Goal: Task Accomplishment & Management: Complete application form

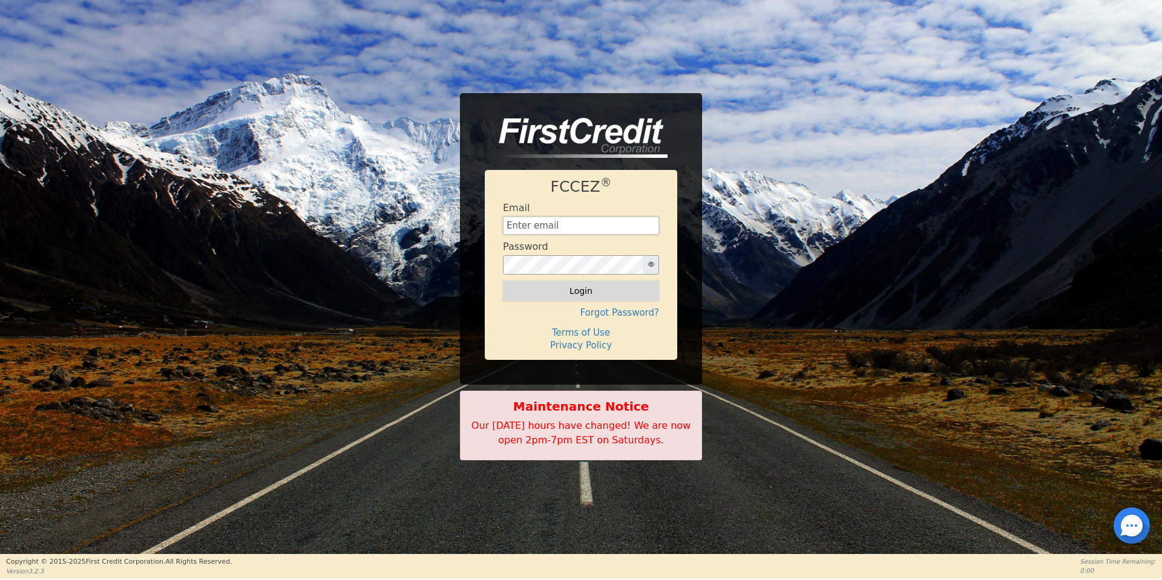
type input "[EMAIL_ADDRESS][DOMAIN_NAME]"
click at [602, 290] on button "Login" at bounding box center [581, 291] width 156 height 21
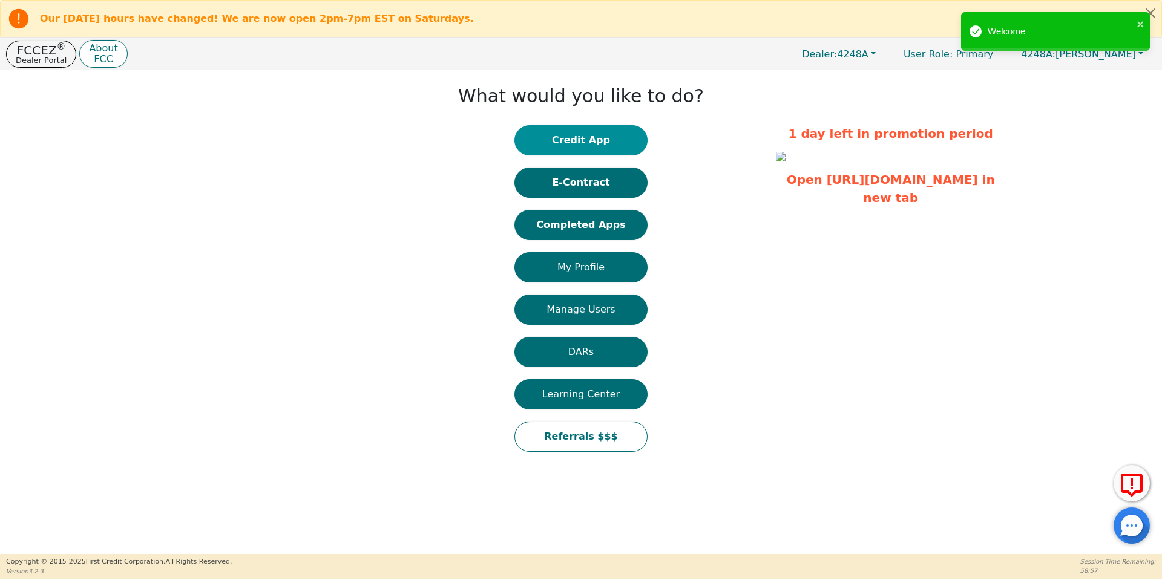
click at [574, 137] on button "Credit App" at bounding box center [580, 140] width 133 height 30
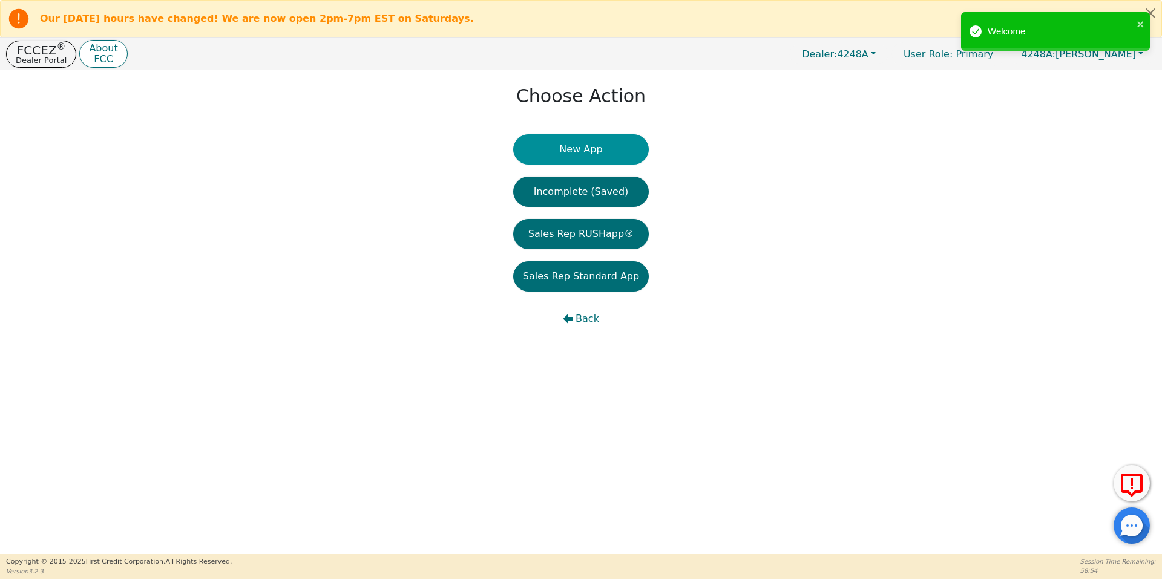
click at [590, 146] on button "New App" at bounding box center [581, 149] width 136 height 30
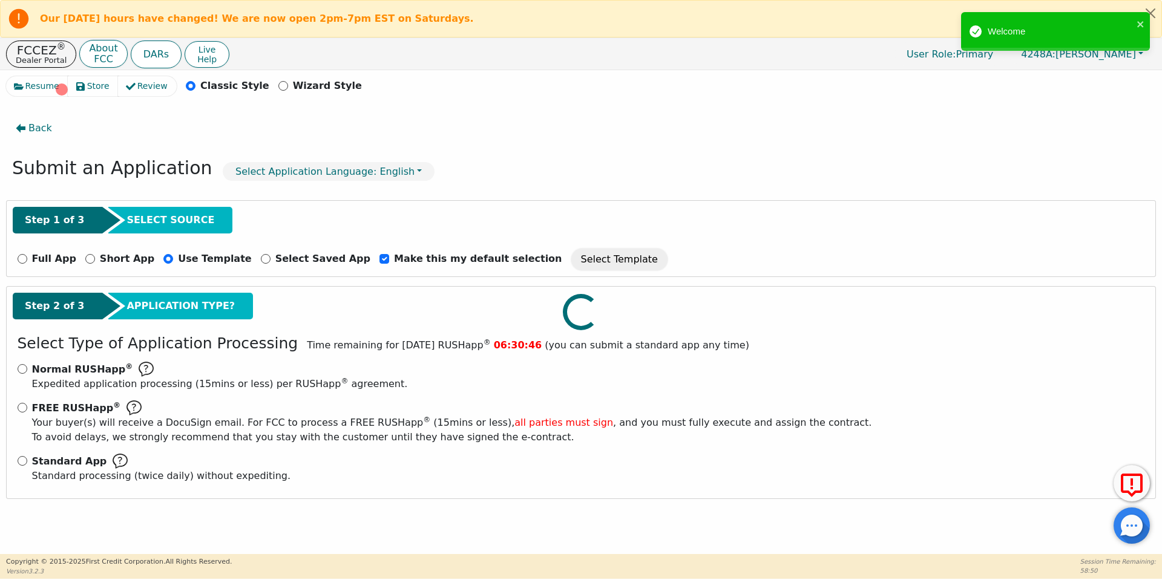
click at [19, 76] on div at bounding box center [580, 76] width 1149 height 0
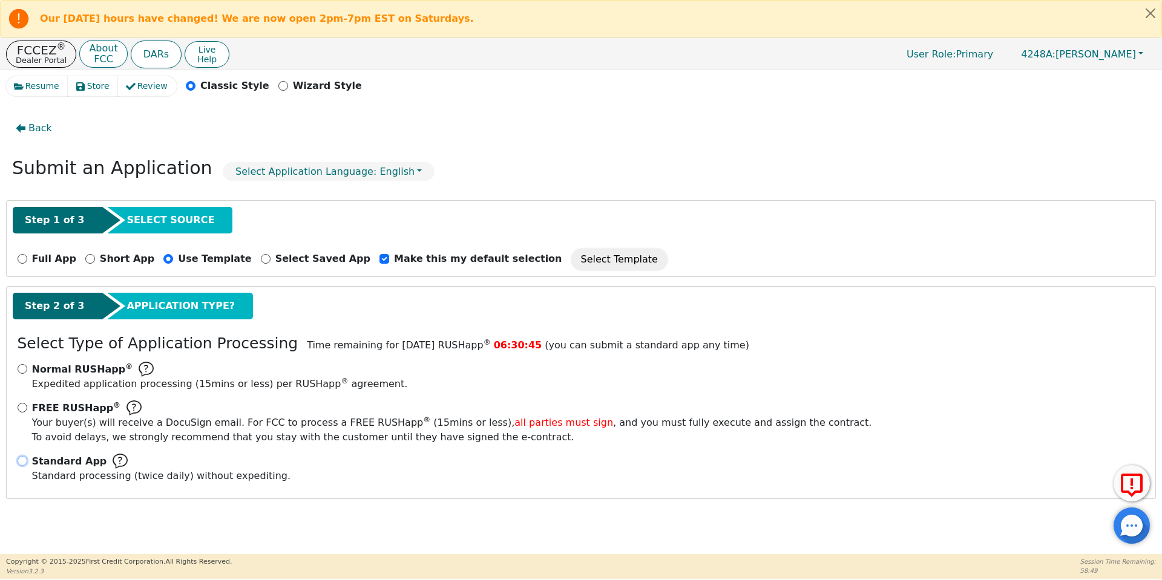
click at [22, 462] on input "Standard App Standard processing (twice daily) without expediting." at bounding box center [23, 461] width 10 height 10
radio input "true"
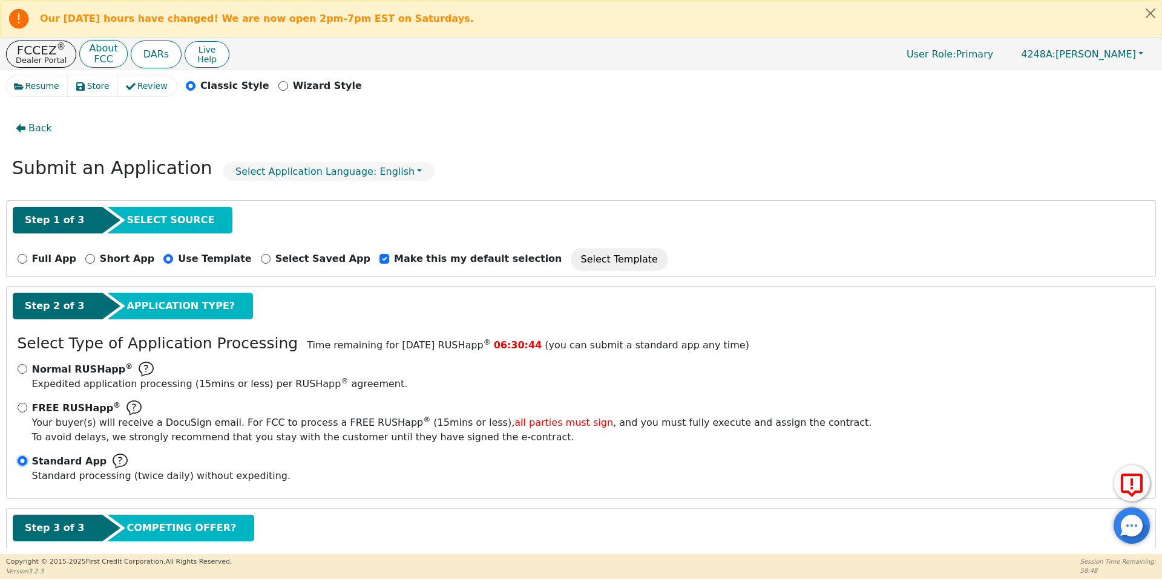
scroll to position [69, 0]
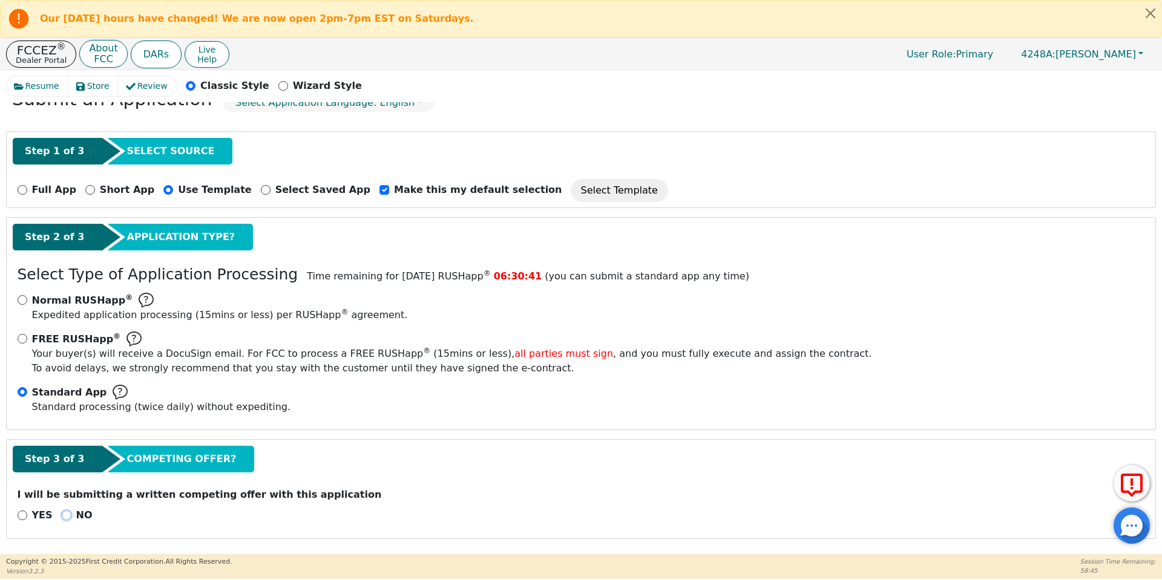
click at [62, 517] on input "NO" at bounding box center [67, 516] width 10 height 10
radio input "true"
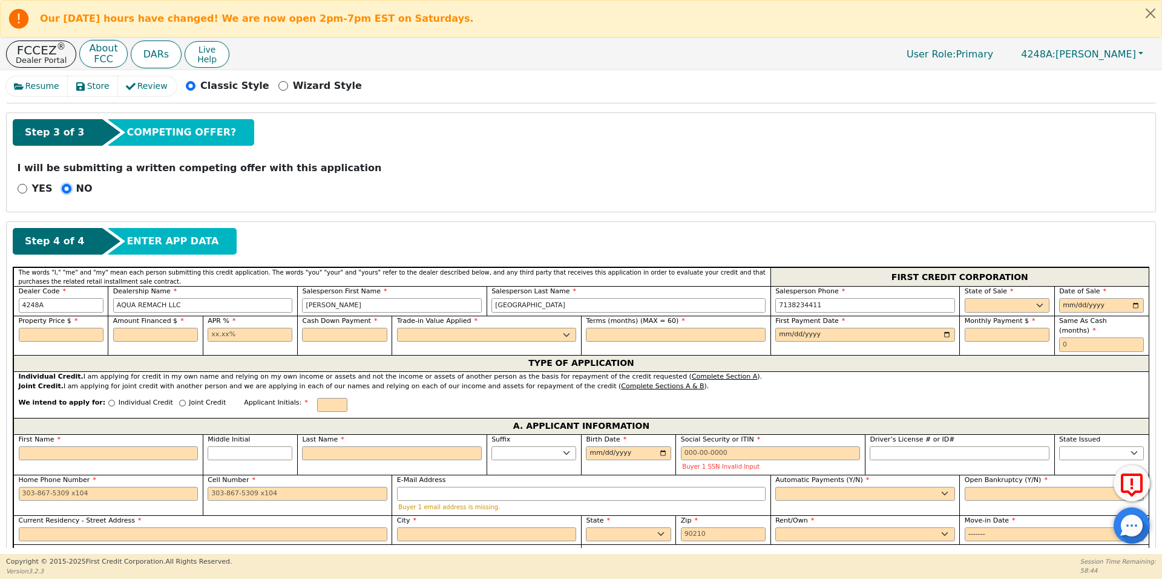
scroll to position [400, 0]
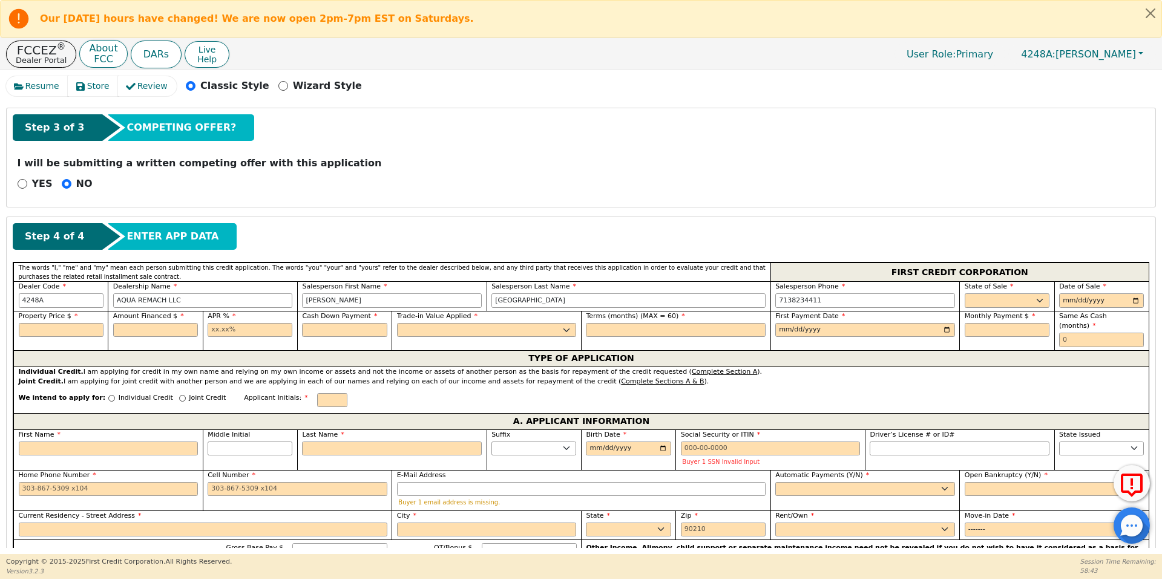
click at [1030, 290] on label "State of Sale" at bounding box center [1006, 287] width 85 height 10
click at [1027, 293] on select "AK AL AR AZ CA CO CT DC DE FL [GEOGRAPHIC_DATA] HI IA ID IL IN KS [GEOGRAPHIC_D…" at bounding box center [1006, 300] width 85 height 15
select select "[GEOGRAPHIC_DATA]"
click at [964, 293] on select "AK AL AR AZ CA CO CT DC DE FL [GEOGRAPHIC_DATA] HI IA ID IL IN KS [GEOGRAPHIC_D…" at bounding box center [1006, 300] width 85 height 15
type input "[DATE]"
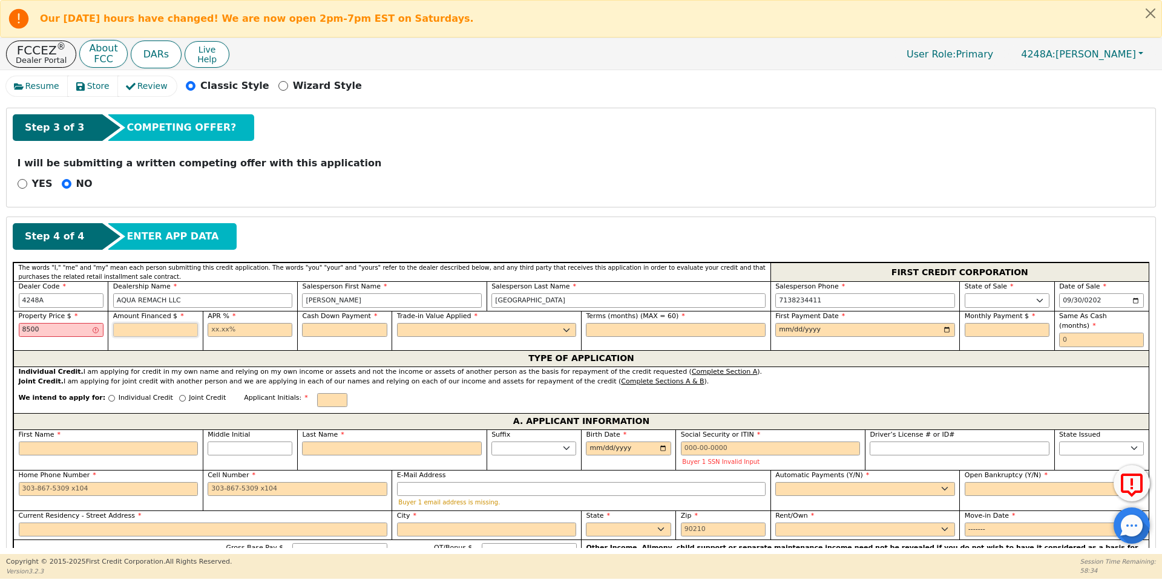
type input "8500.00"
type input "17.99"
type input "0.00"
select select "n"
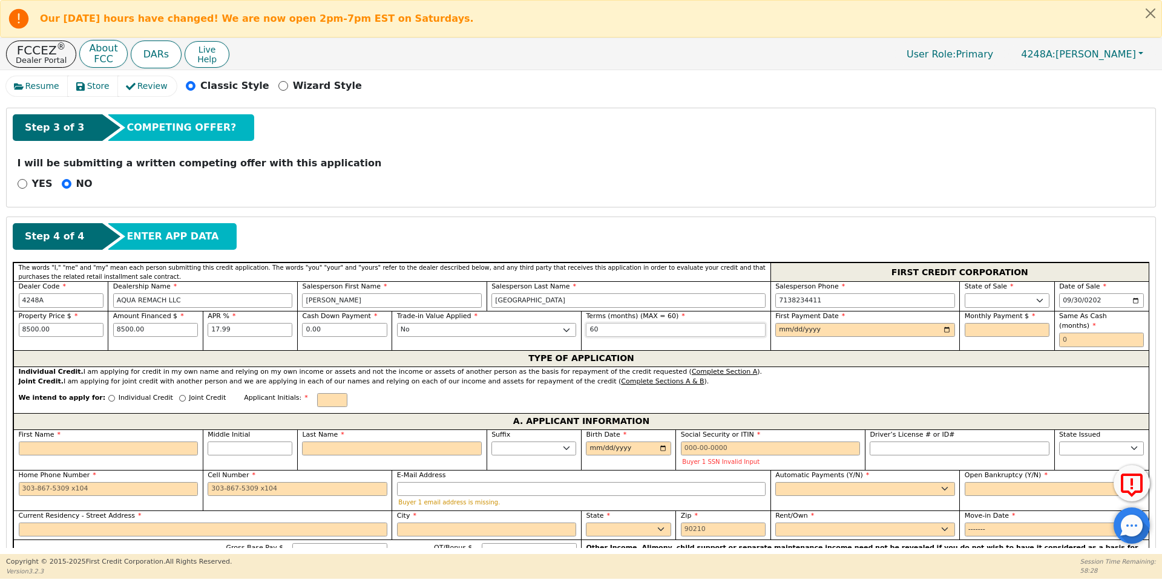
type input "60"
type input "[DATE]"
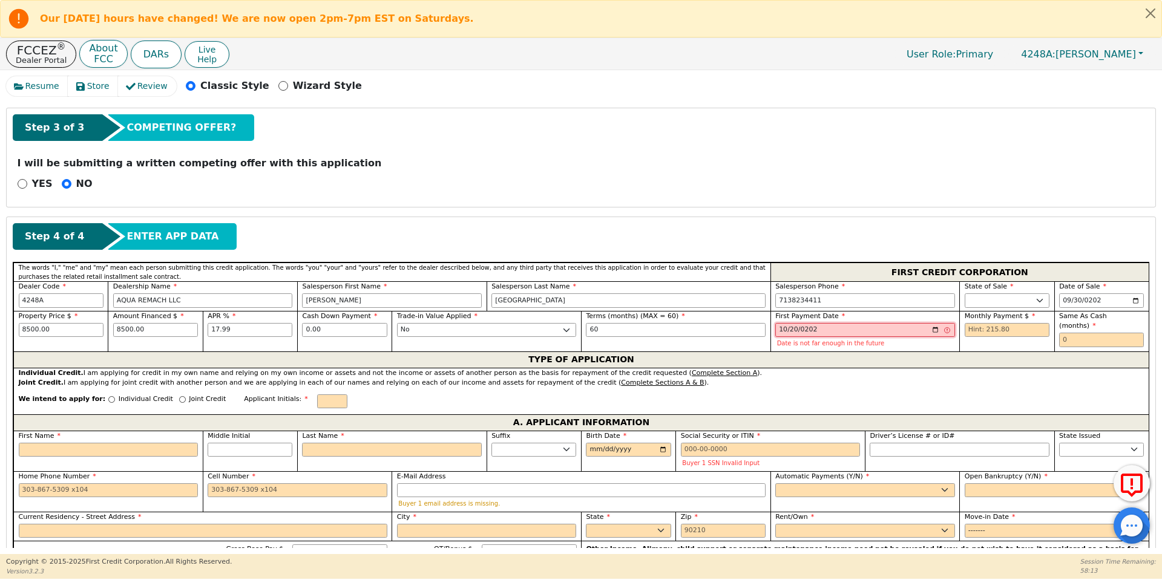
click at [788, 324] on input "[DATE]" at bounding box center [865, 330] width 180 height 15
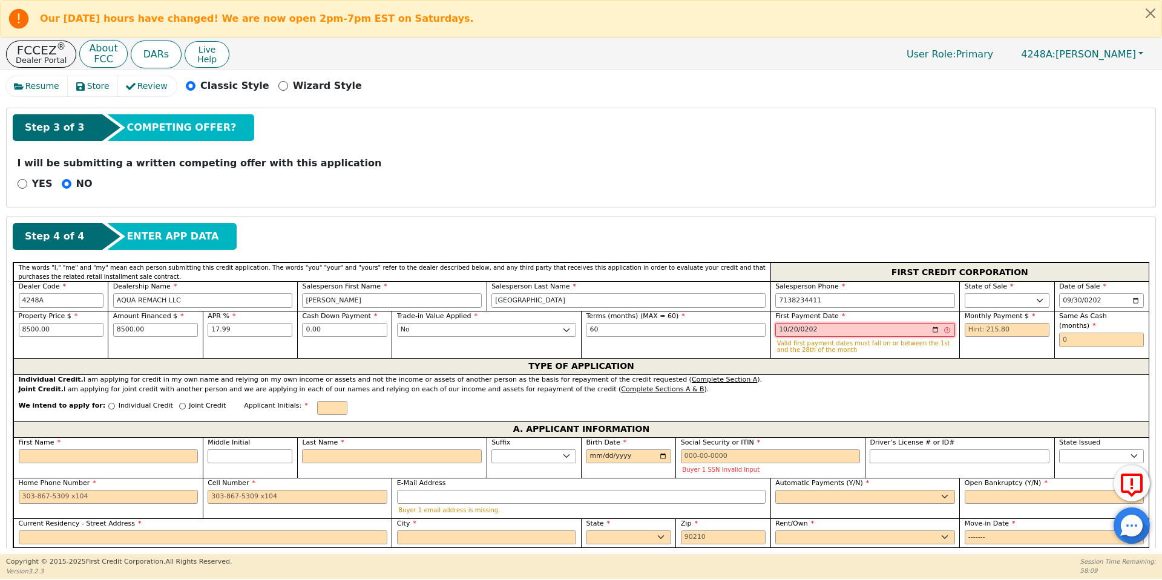
type input "[DATE]"
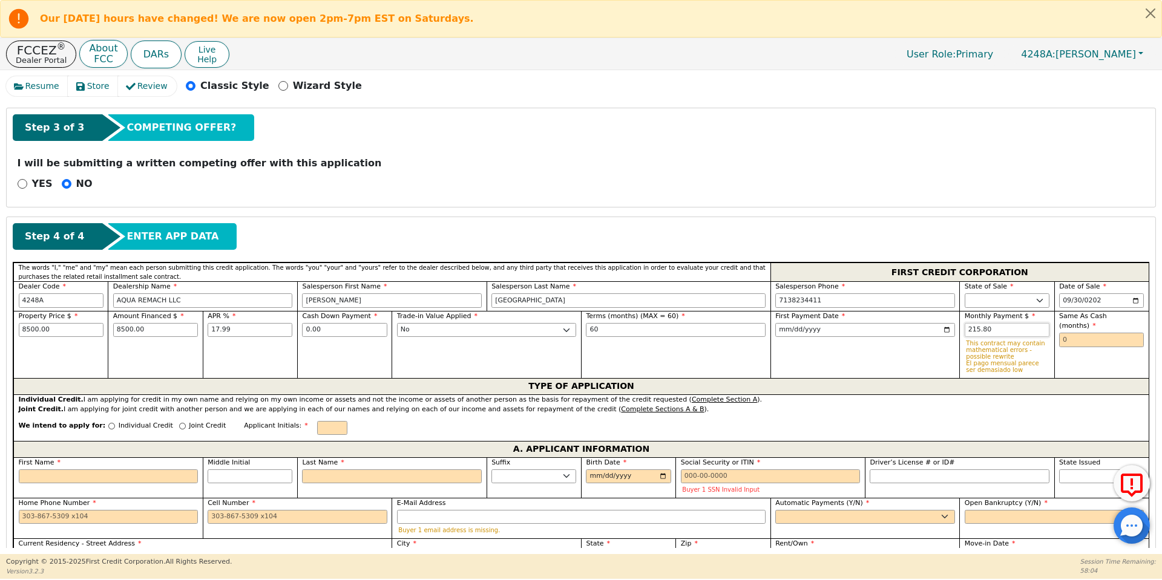
type input "215.80"
type input "0"
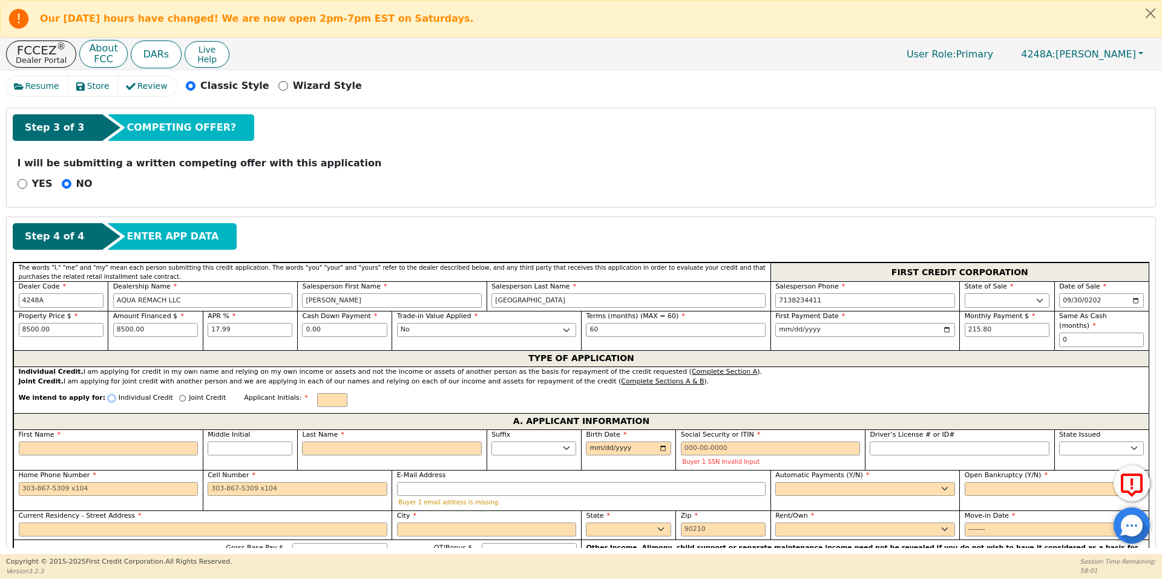
click at [108, 395] on input "Individual Credit" at bounding box center [111, 398] width 7 height 7
radio input "true"
click at [113, 442] on input "First Name" at bounding box center [109, 449] width 180 height 15
type input "M"
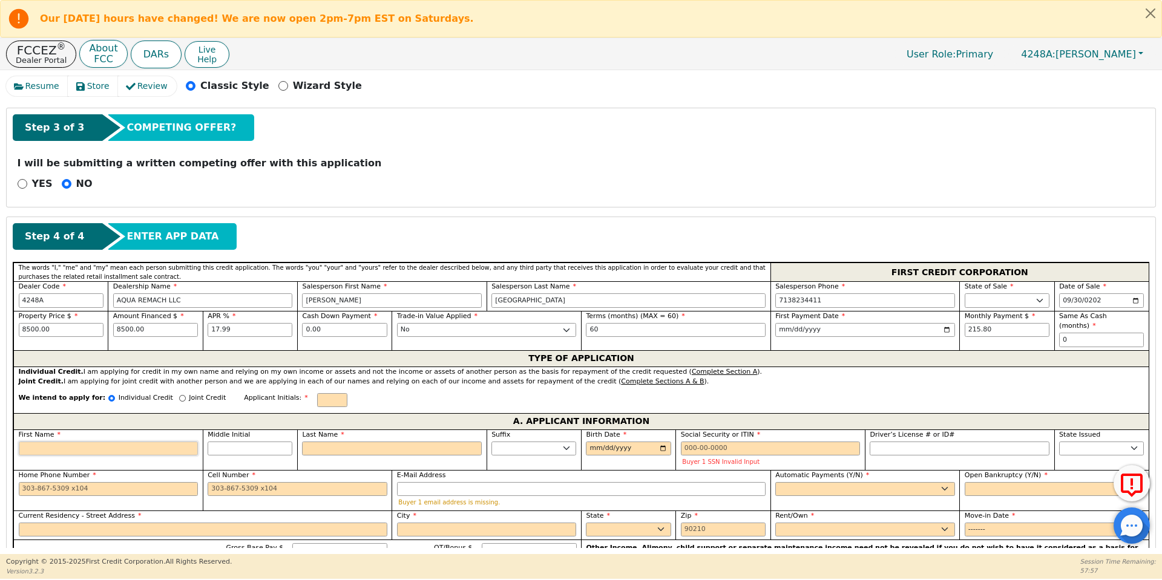
type input "M"
type input "Ma"
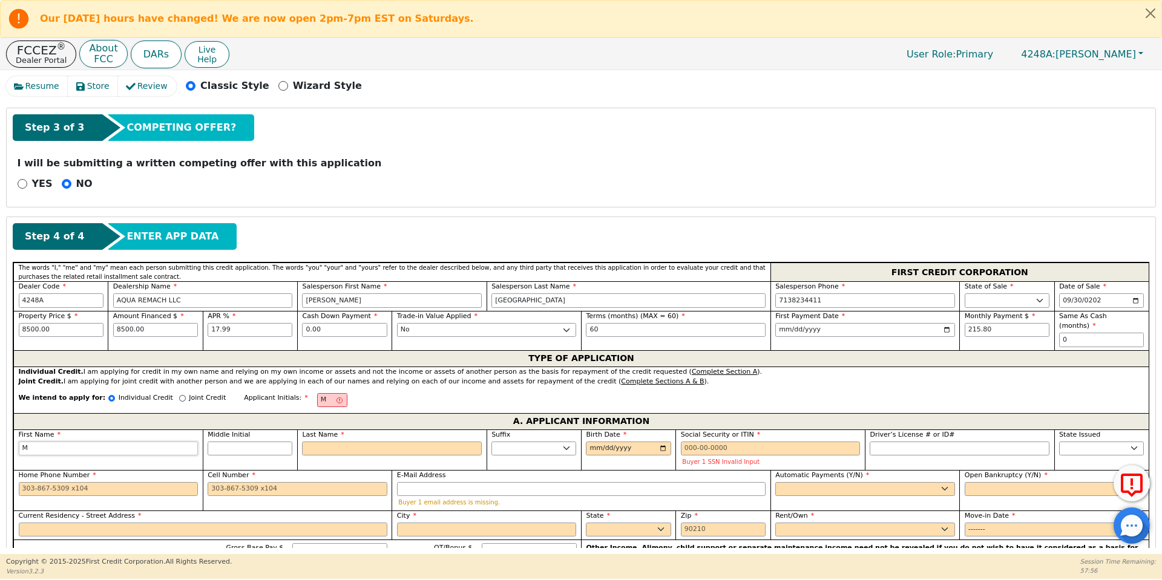
type input "Ma"
type input "Mari"
type input "[PERSON_NAME]"
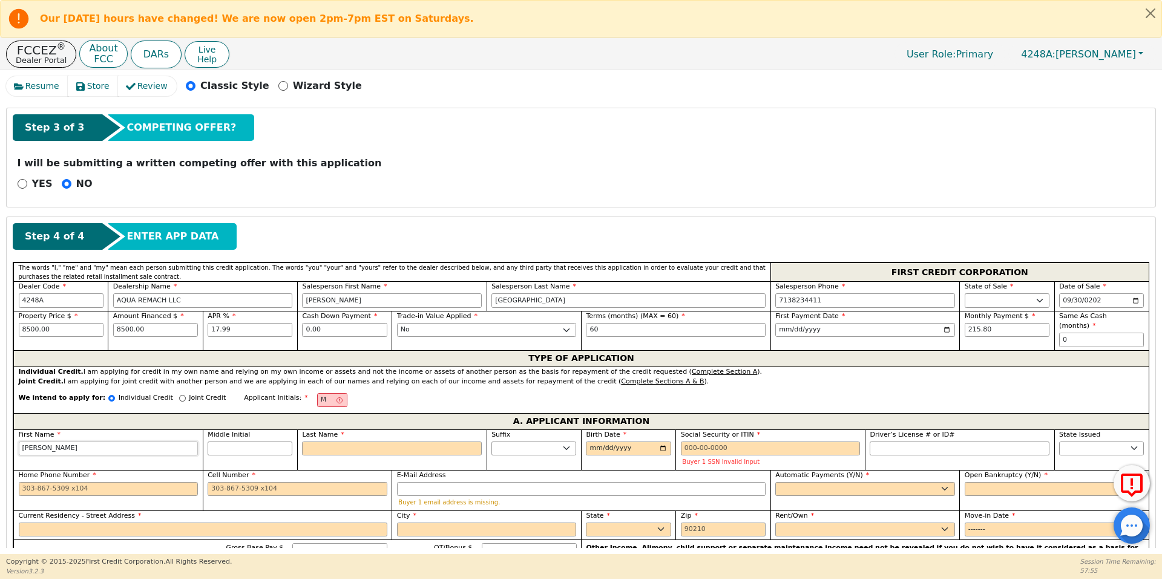
type input "[PERSON_NAME]"
type input "M"
type input "MM"
type input "[PERSON_NAME]"
type input "Me"
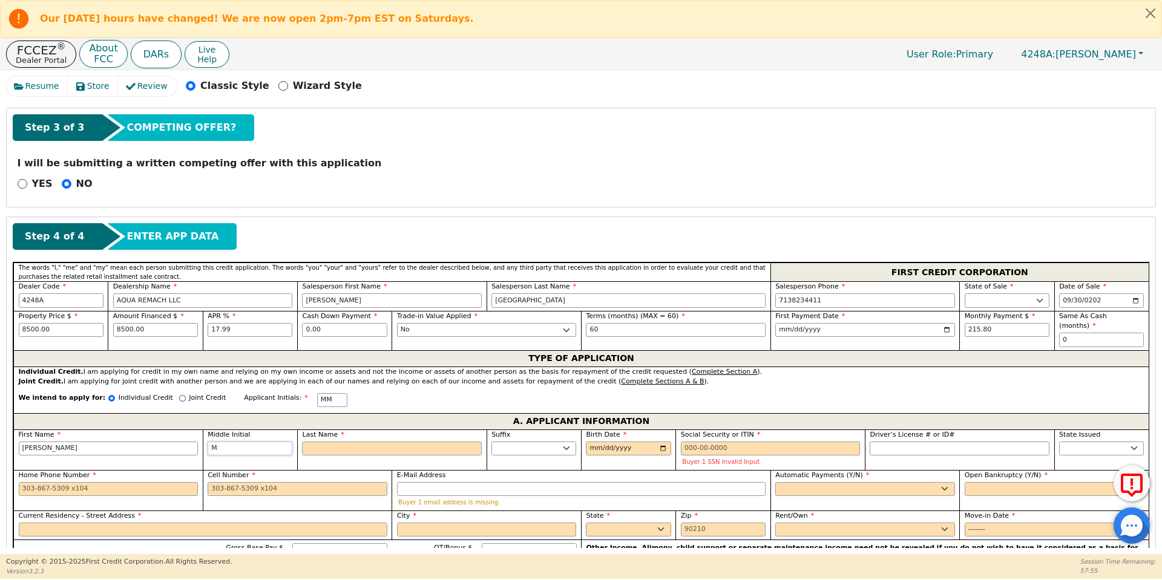
type input "[PERSON_NAME]"
type input "M"
type input "[PERSON_NAME]"
type input "M"
type input "[PERSON_NAME]"
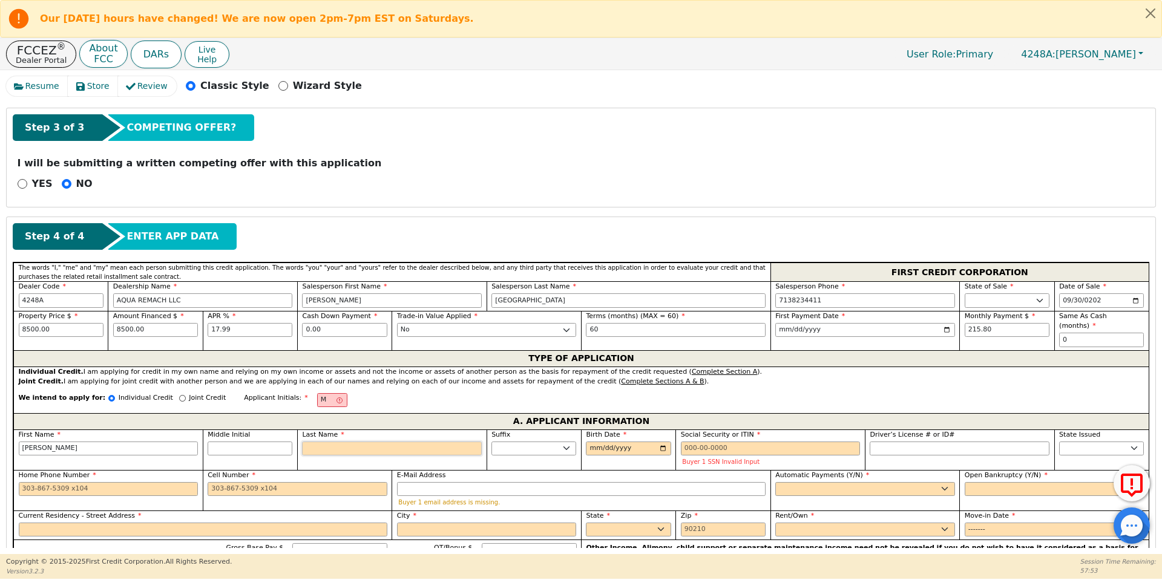
type input "M"
type input "MM"
type input "[PERSON_NAME]"
type input "Me"
type input "[PERSON_NAME]"
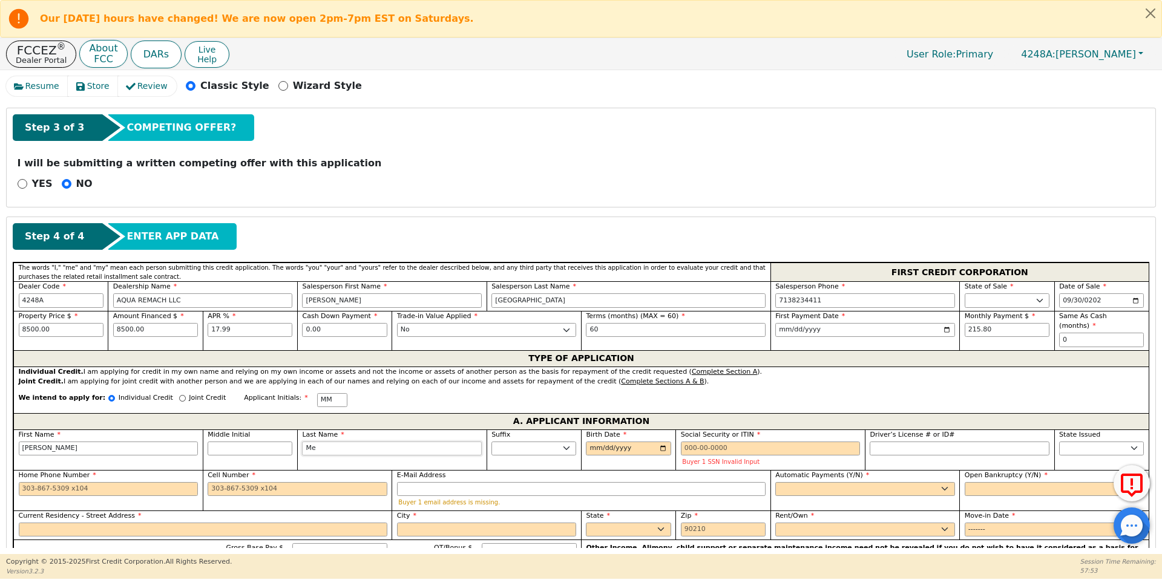
type input "Mez"
type input "[PERSON_NAME]"
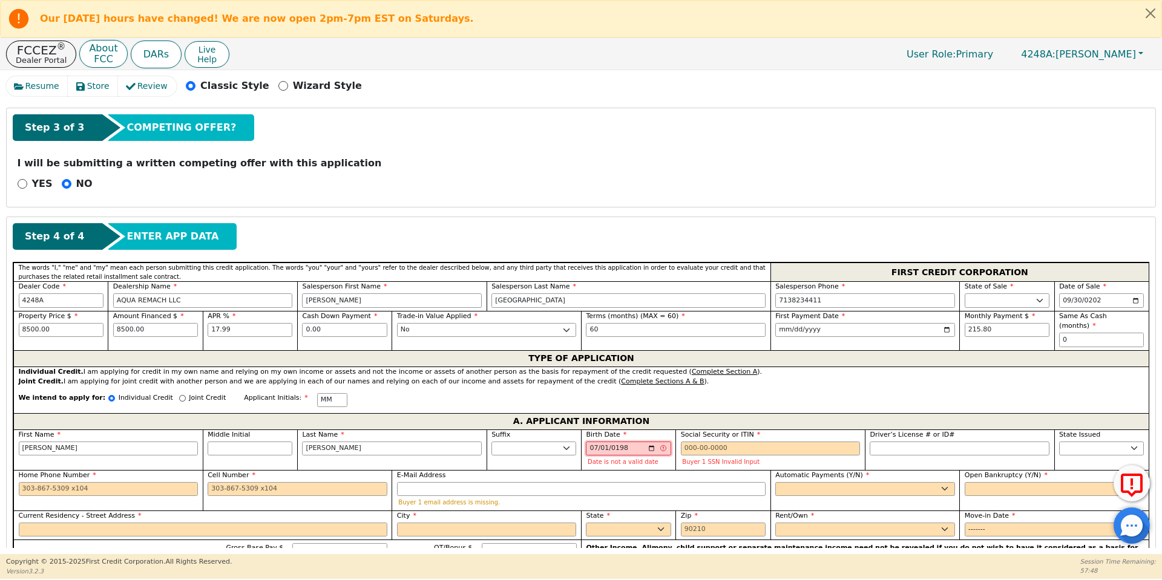
type input "[DATE]"
type input "5"
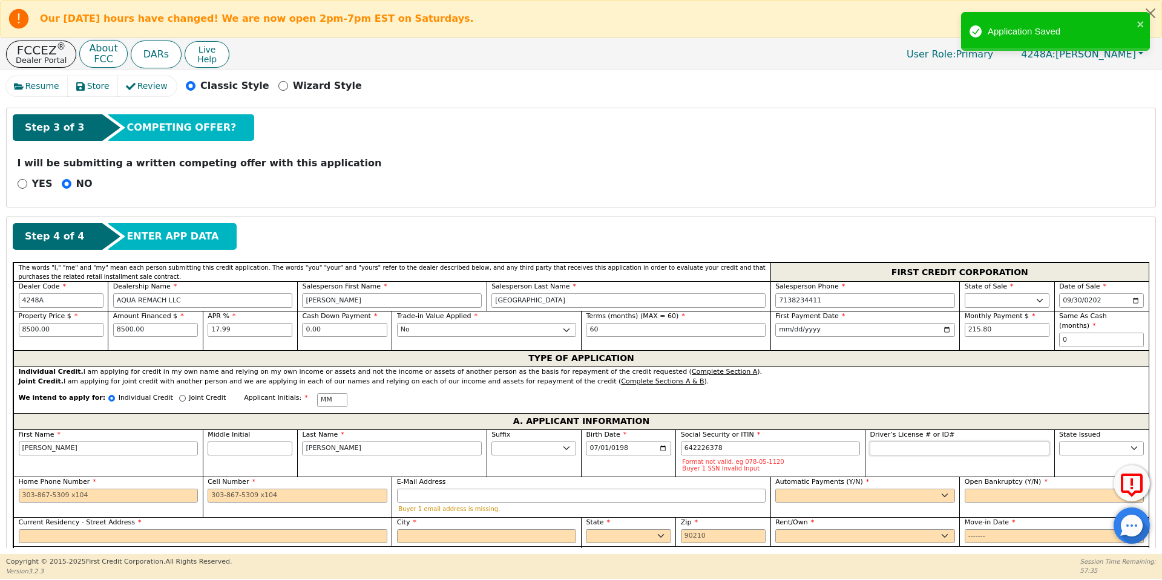
type input "***-**-6378"
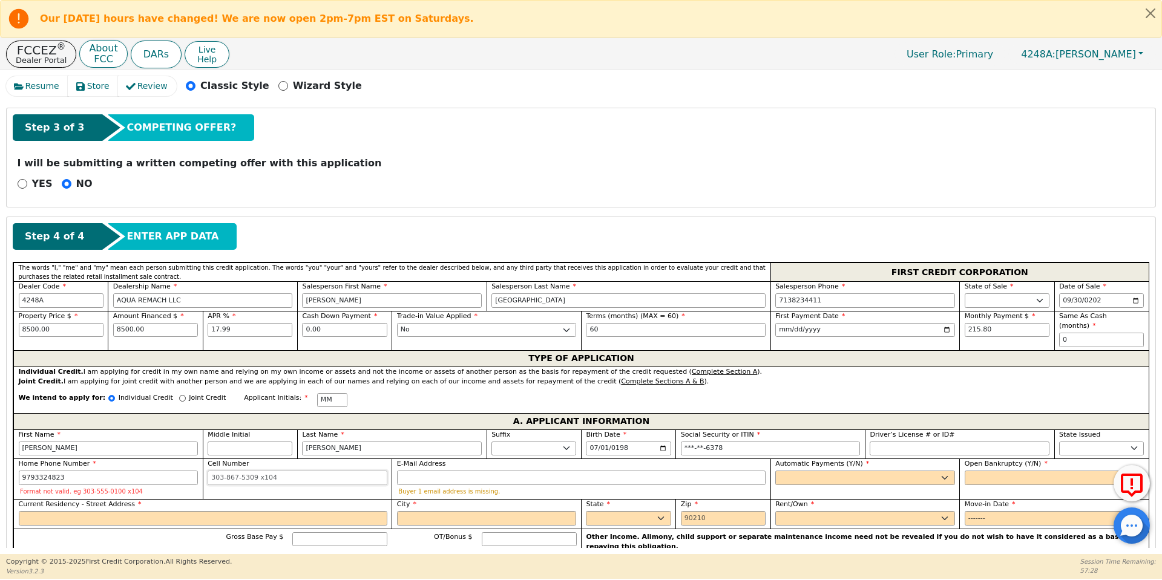
type input "[PHONE_NUMBER]"
type input "[EMAIL_ADDRESS][DOMAIN_NAME]"
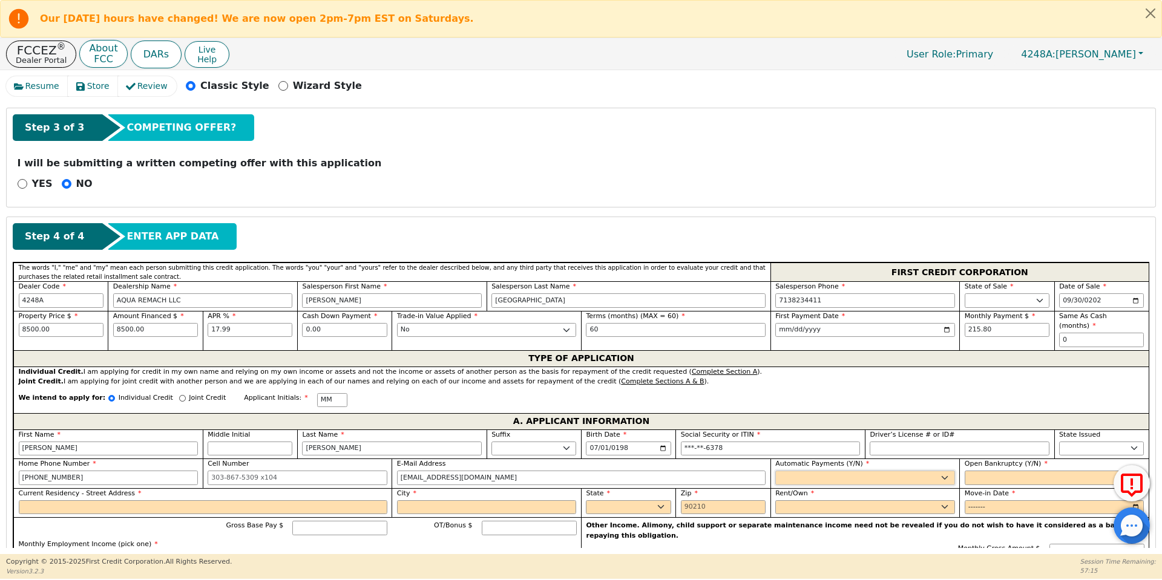
select select "y"
type input "[PERSON_NAME]"
select select "n"
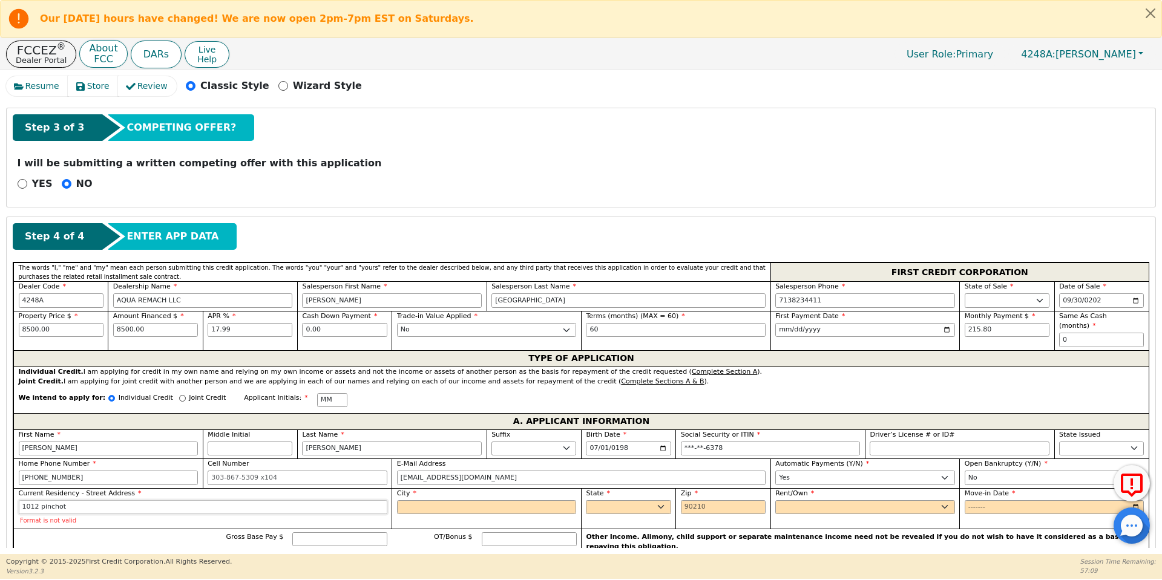
type input "1012 pinchot"
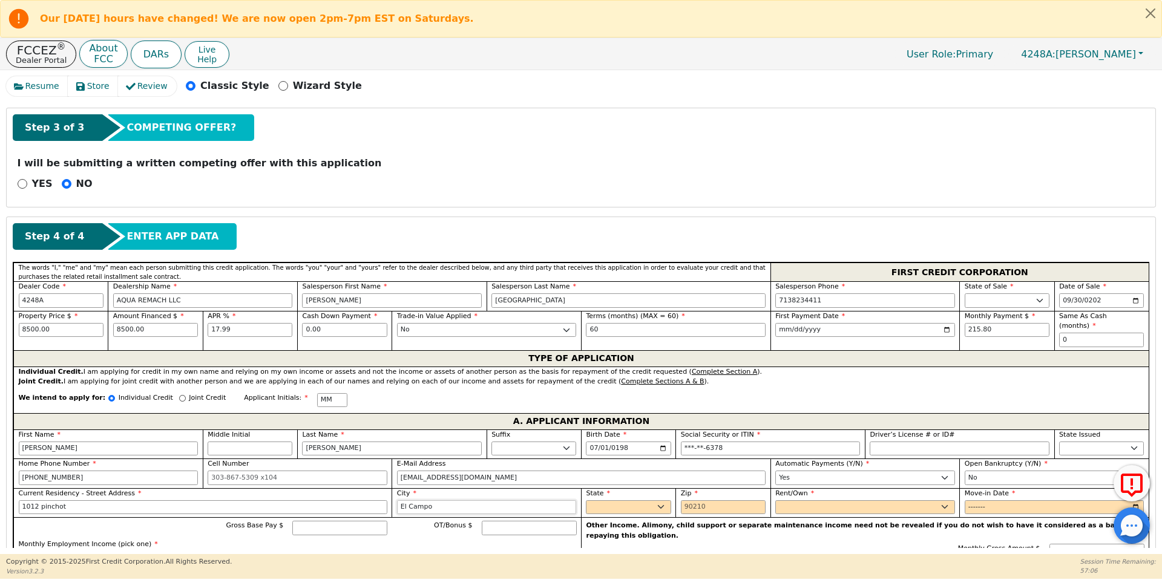
type input "El Campo"
select select "[GEOGRAPHIC_DATA]"
type input "77437"
select select "Own"
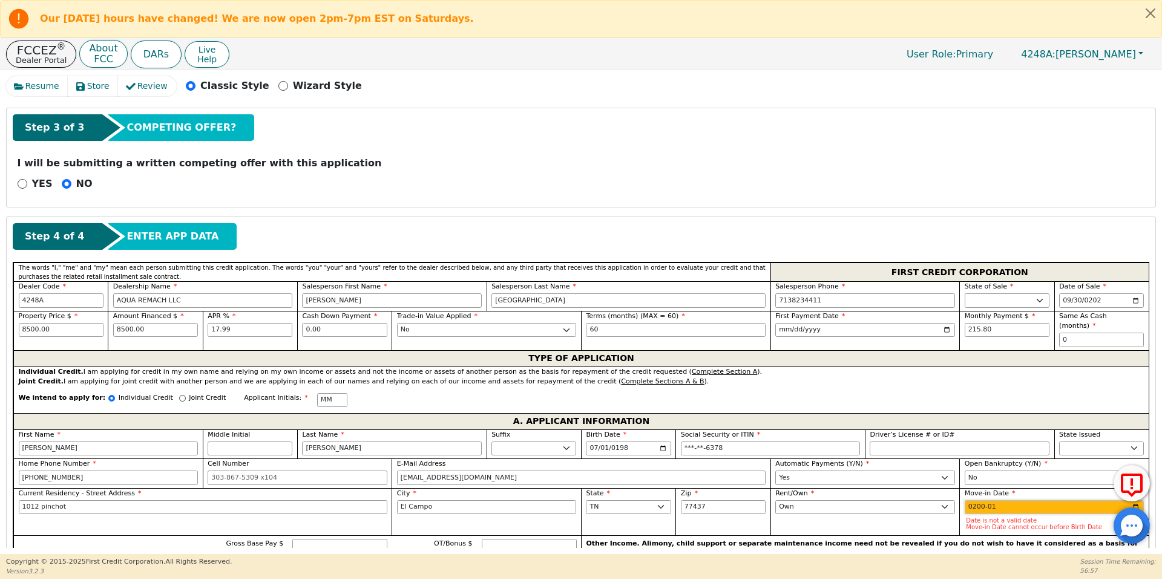
type input "2005-01"
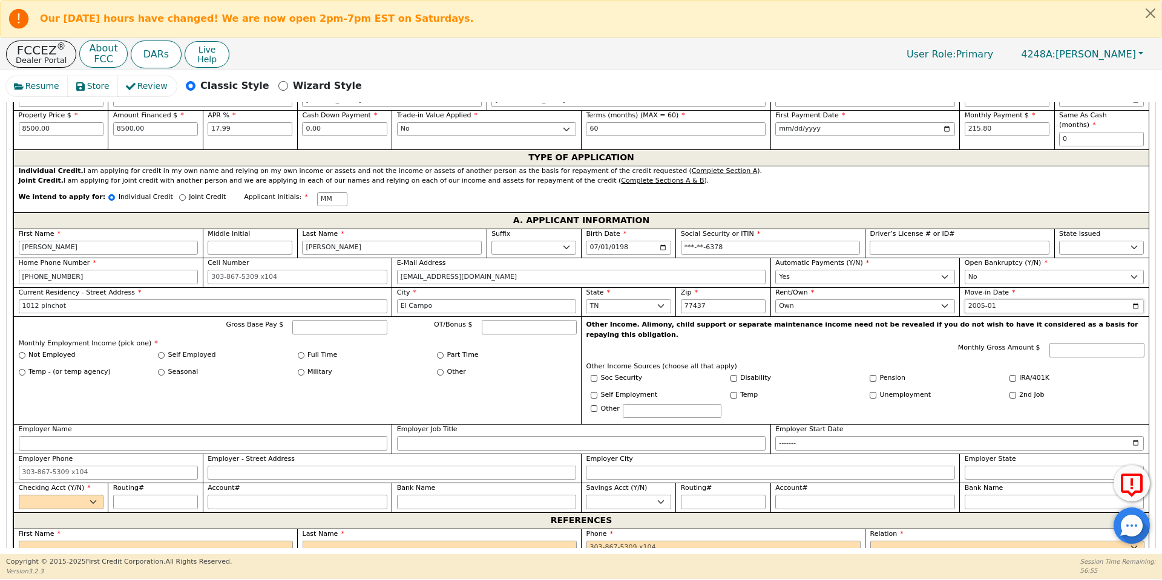
scroll to position [603, 0]
click at [161, 350] on input "Self Employed" at bounding box center [161, 353] width 7 height 7
radio input "true"
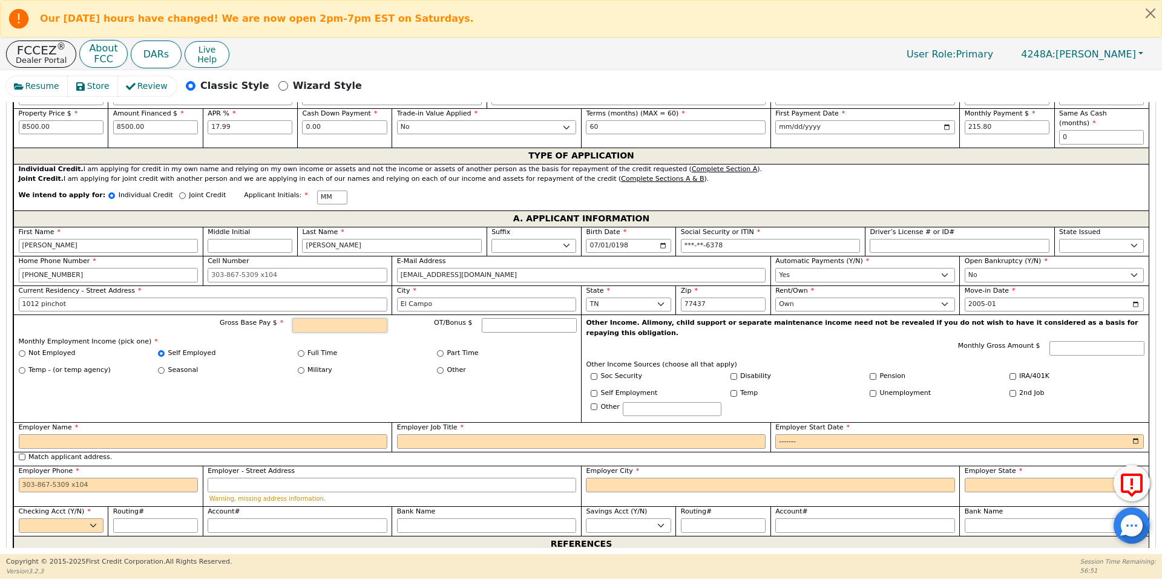
click at [312, 318] on input "Gross Base Pay $" at bounding box center [339, 325] width 95 height 15
click at [243, 434] on input "Employer Name" at bounding box center [203, 441] width 368 height 15
type input "4000.00"
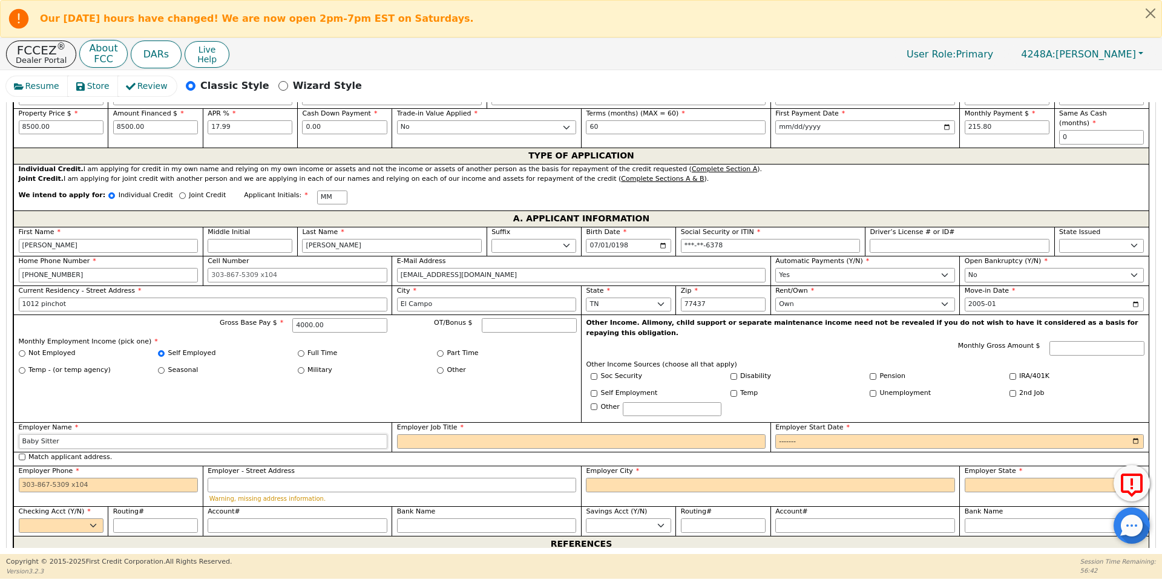
type input "Baby Sitter"
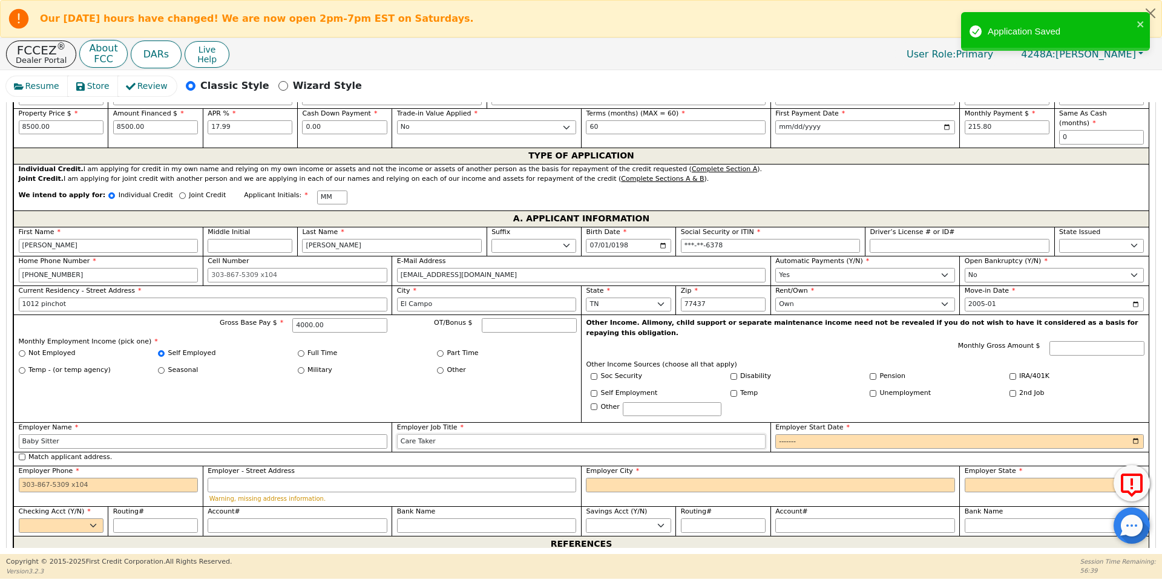
type input "Care Taker"
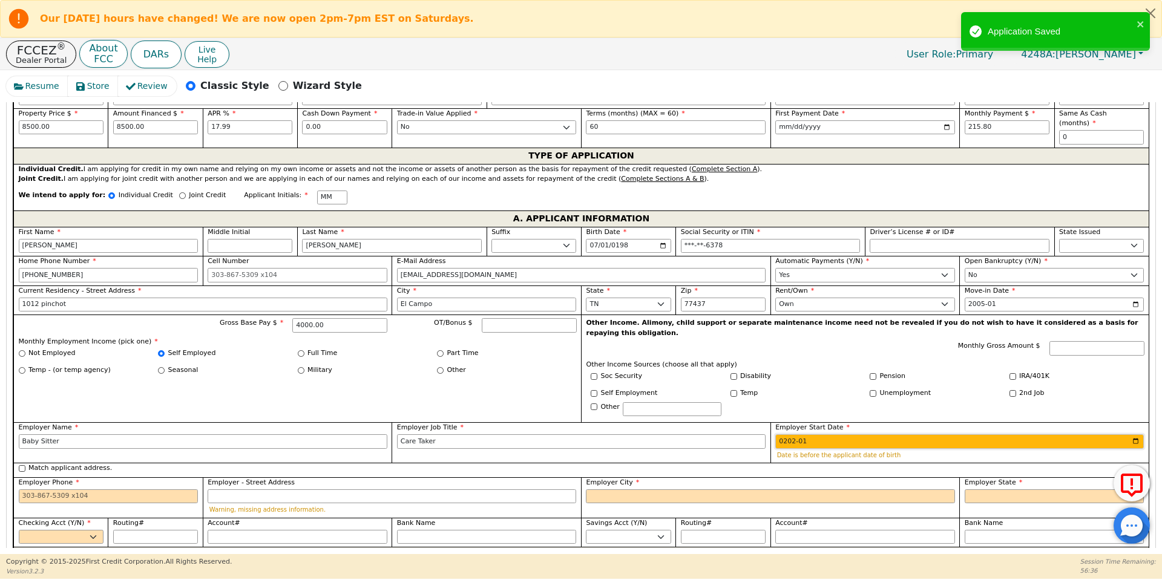
type input "2021-01"
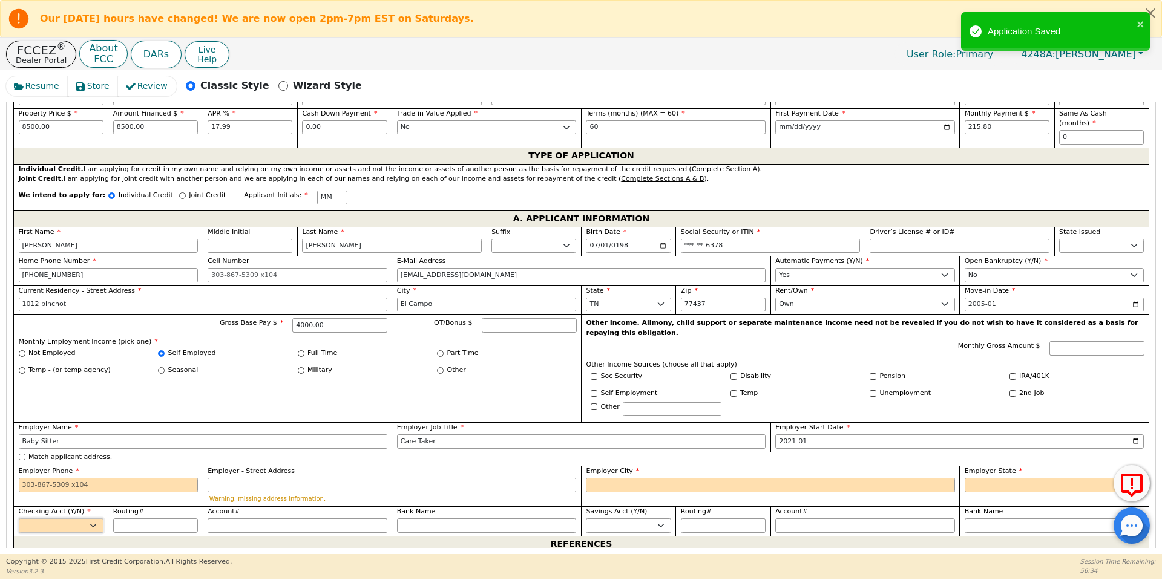
click at [60, 518] on select "Yes No" at bounding box center [61, 525] width 85 height 15
select select "y"
click at [19, 518] on select "Yes No" at bounding box center [61, 525] width 85 height 15
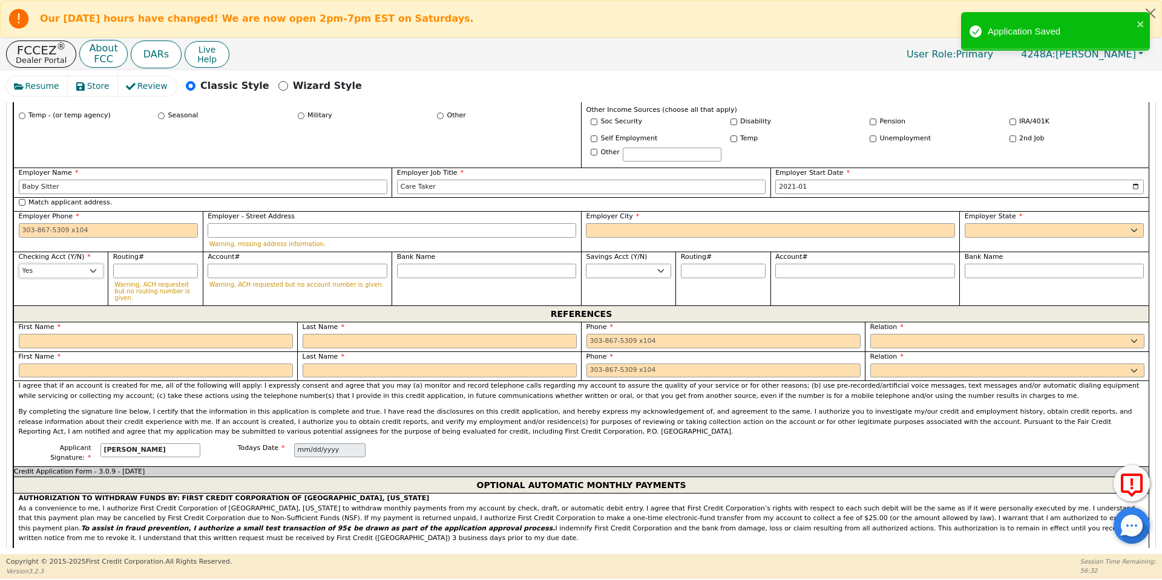
scroll to position [871, 0]
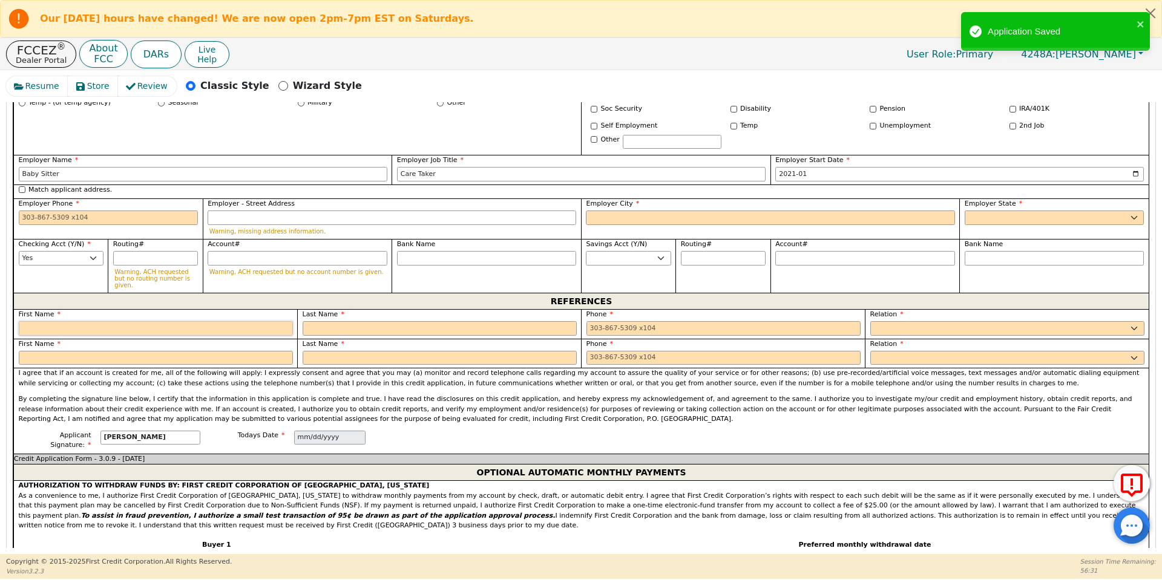
click at [128, 321] on input "text" at bounding box center [156, 328] width 274 height 15
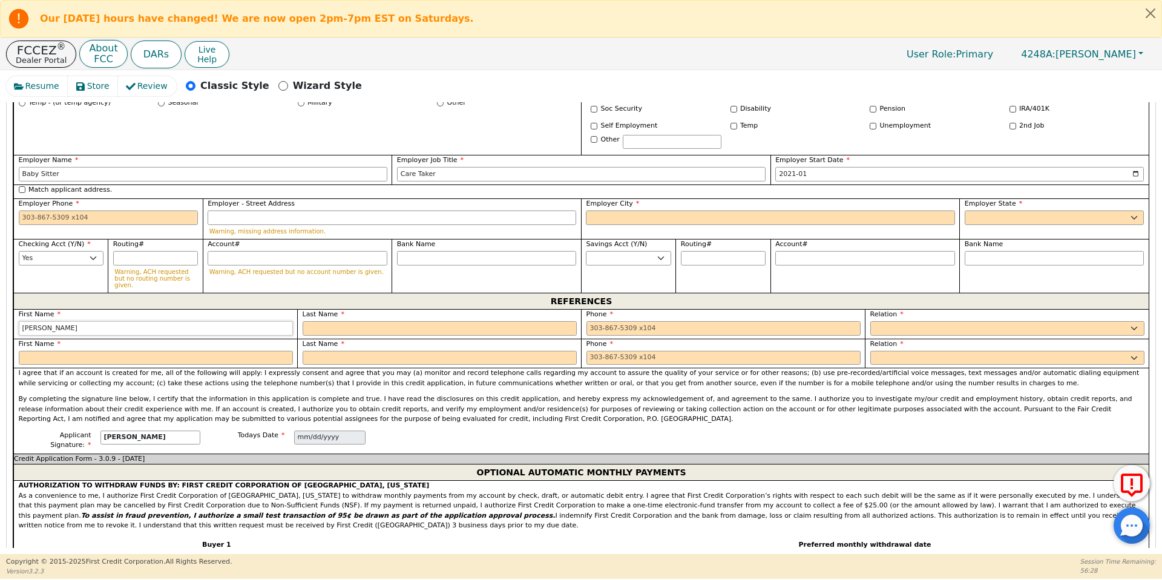
type input "[PERSON_NAME]"
click at [67, 211] on input "Employer Phone" at bounding box center [109, 218] width 180 height 15
type input "[PHONE_NUMBER]"
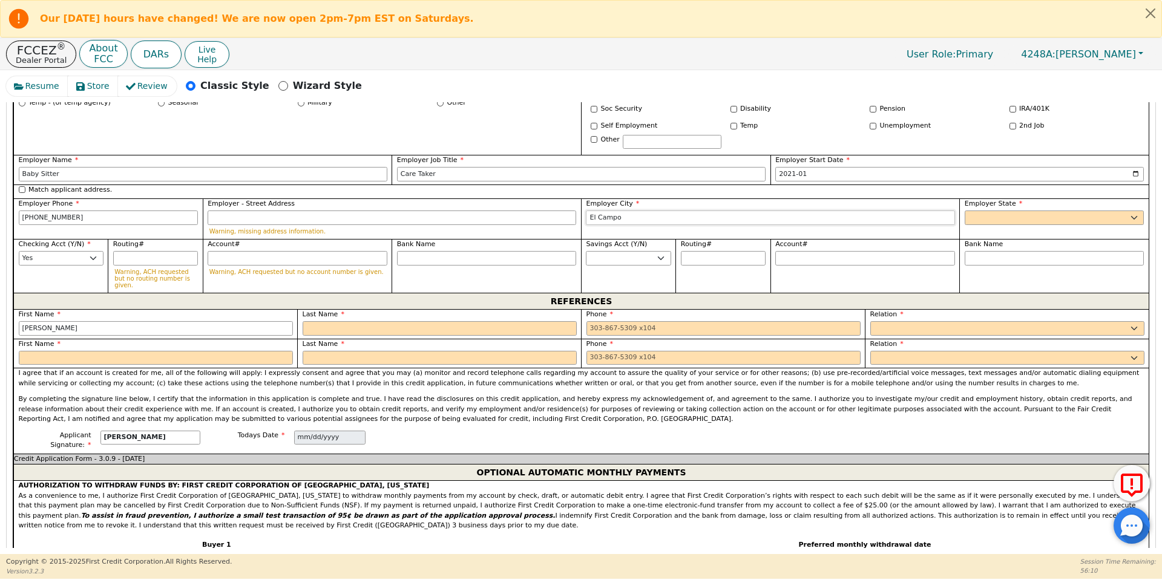
type input "El Campo"
select select "[GEOGRAPHIC_DATA]"
click at [175, 351] on input "text" at bounding box center [156, 358] width 274 height 15
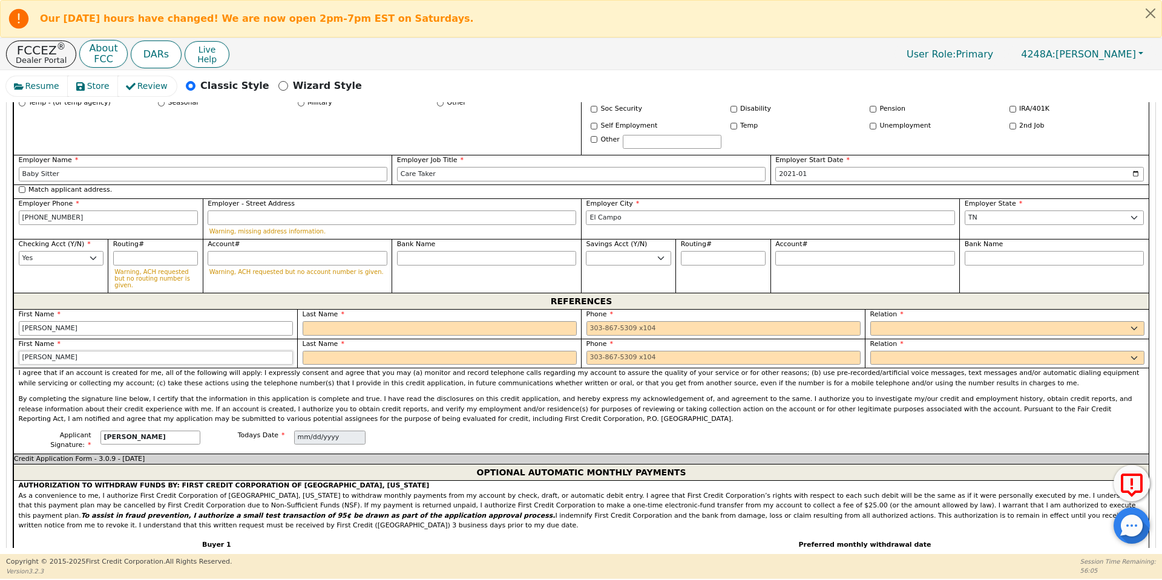
type input "[PERSON_NAME]"
click at [444, 321] on input "text" at bounding box center [439, 328] width 274 height 15
type input "P"
type input "[PERSON_NAME]"
click at [354, 351] on input "text" at bounding box center [439, 358] width 274 height 15
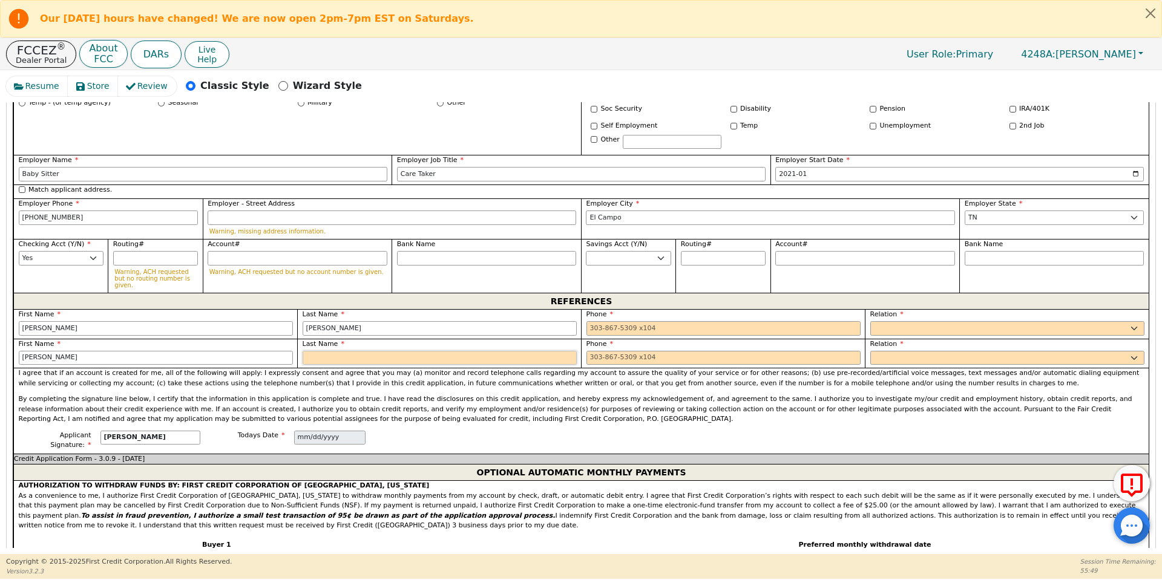
type input "A"
type input "[PERSON_NAME]"
click at [719, 321] on input "tel" at bounding box center [723, 328] width 274 height 15
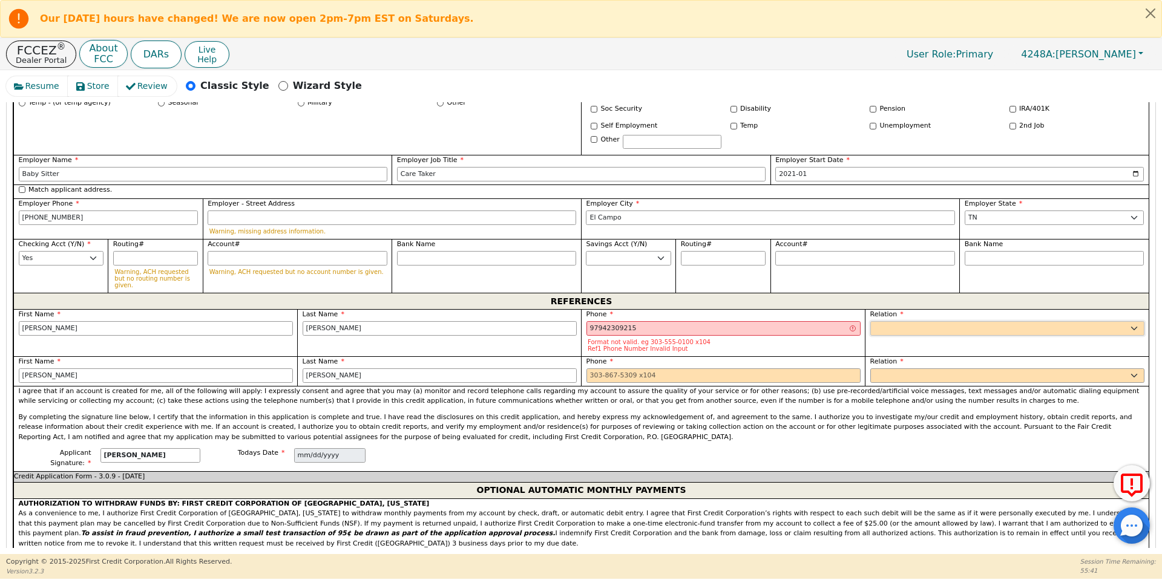
type input "[PHONE_NUMBER] 5"
select select "DAUGHTER"
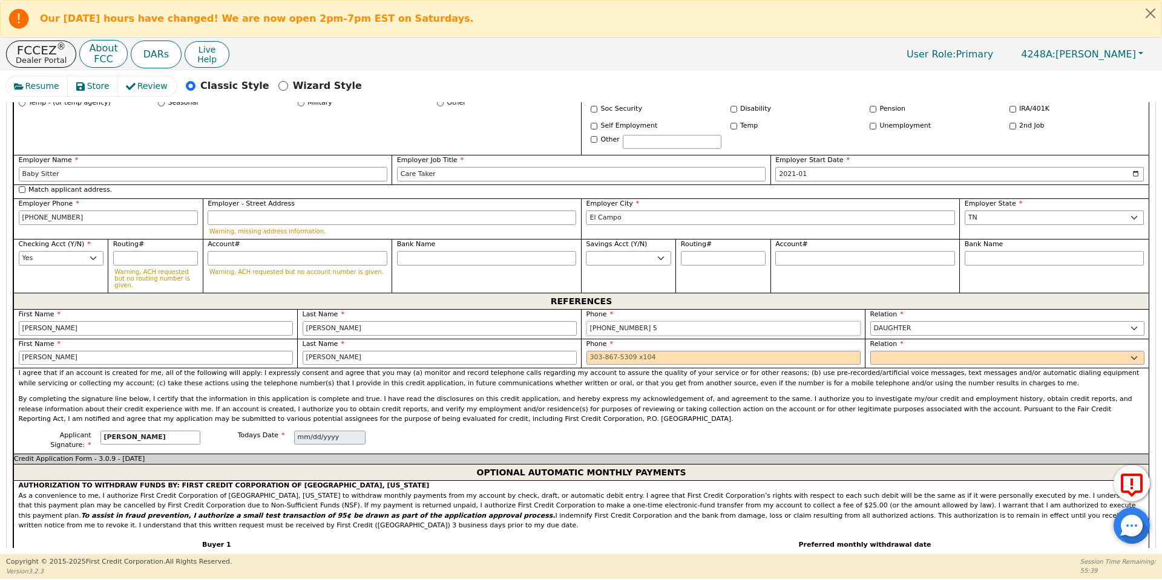
click at [755, 321] on input "[PHONE_NUMBER] 5" at bounding box center [723, 328] width 274 height 15
type input "[PHONE_NUMBER]"
click at [870, 321] on select "FATHER MOTHER SISTER BROTHER DAUGHTER SON CO-WORKER NEIGHBOR FRIEND COUSIN G-MO…" at bounding box center [1007, 328] width 274 height 15
select select "FRIEND"
click at [870, 321] on select "FATHER MOTHER SISTER BROTHER DAUGHTER SON CO-WORKER NEIGHBOR FRIEND COUSIN G-MO…" at bounding box center [1007, 328] width 274 height 15
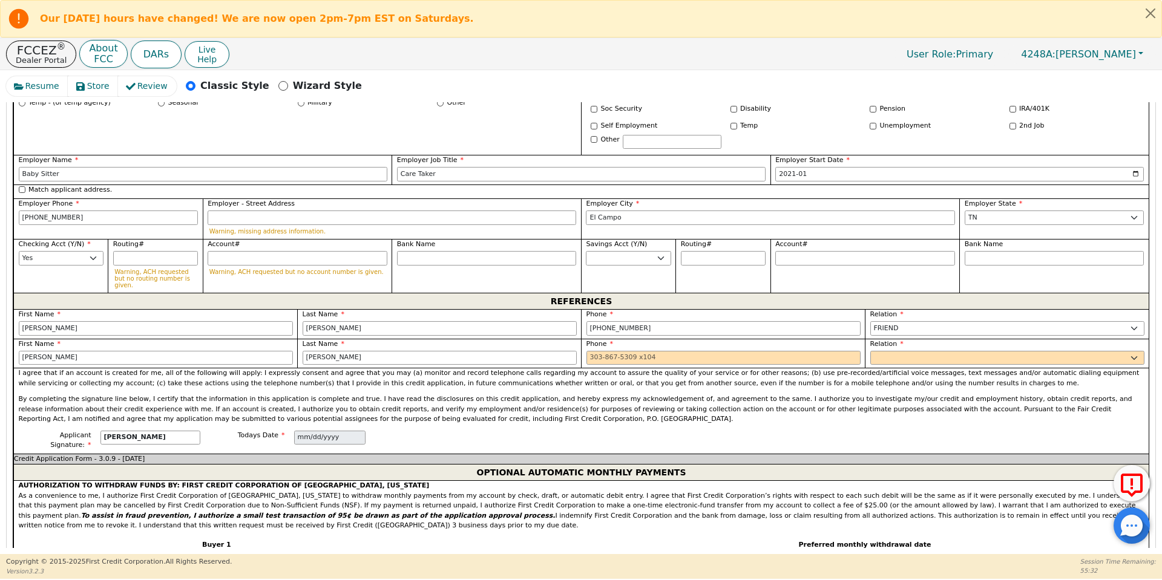
click at [765, 340] on div "Phone" at bounding box center [723, 354] width 284 height 30
click at [762, 351] on input "tel" at bounding box center [723, 358] width 274 height 15
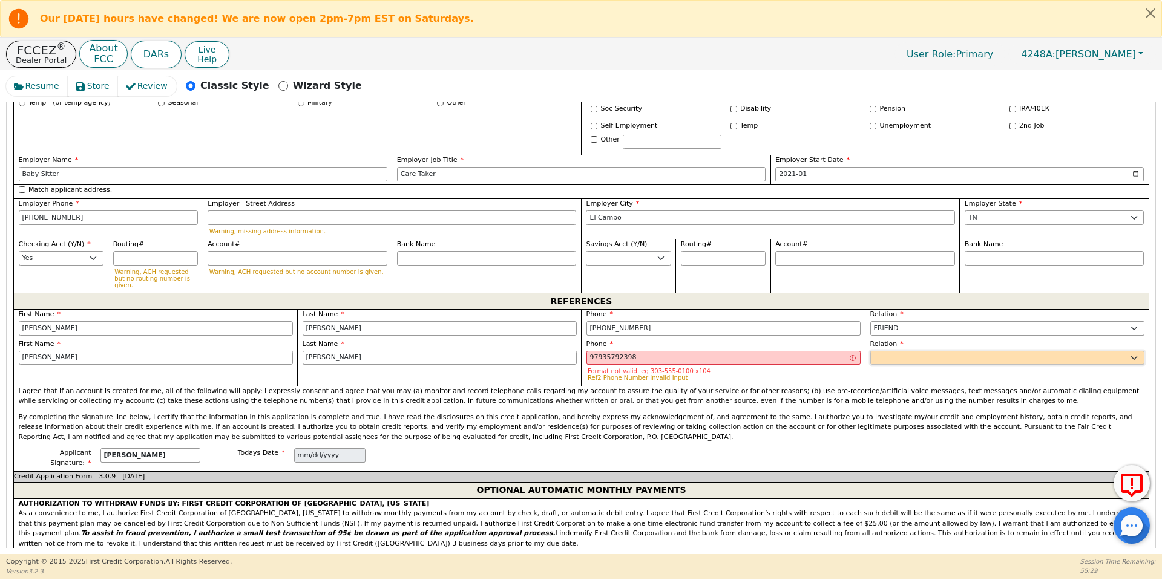
type input "[PHONE_NUMBER] 8"
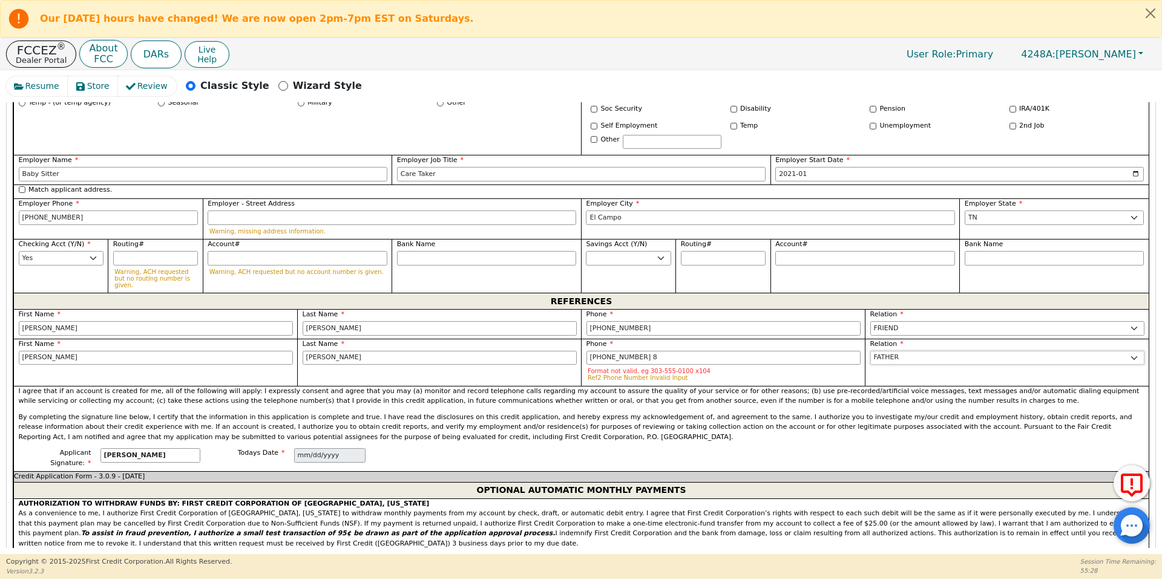
select select "FRIEND"
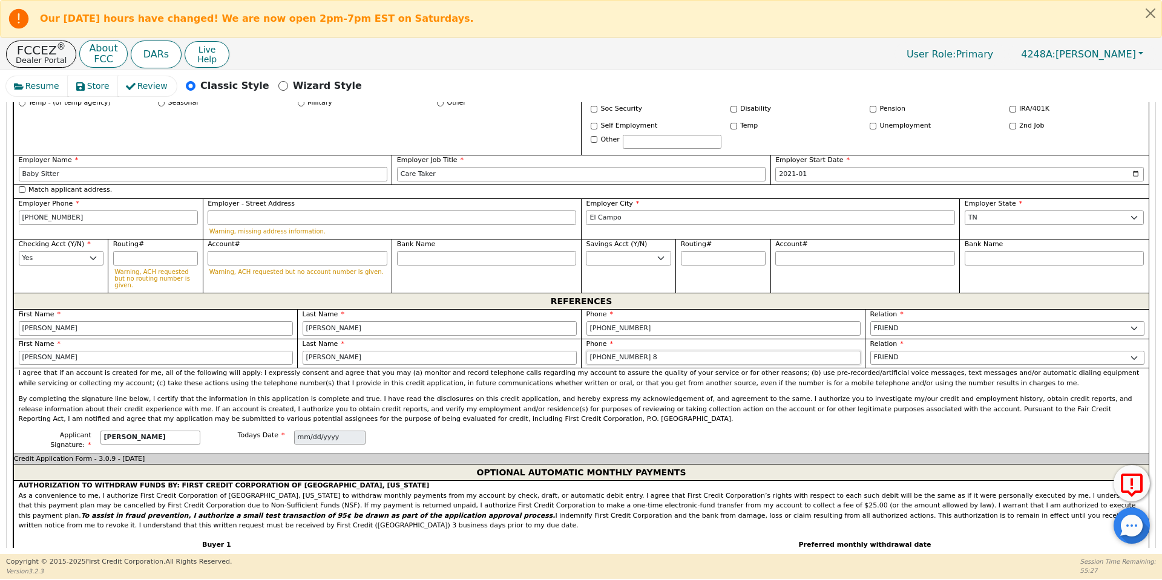
click at [745, 351] on input "[PHONE_NUMBER] 8" at bounding box center [723, 358] width 274 height 15
click at [640, 394] on p "By completing the signature line below, I certify that the information in this …" at bounding box center [581, 409] width 1125 height 30
type input "[PHONE_NUMBER]"
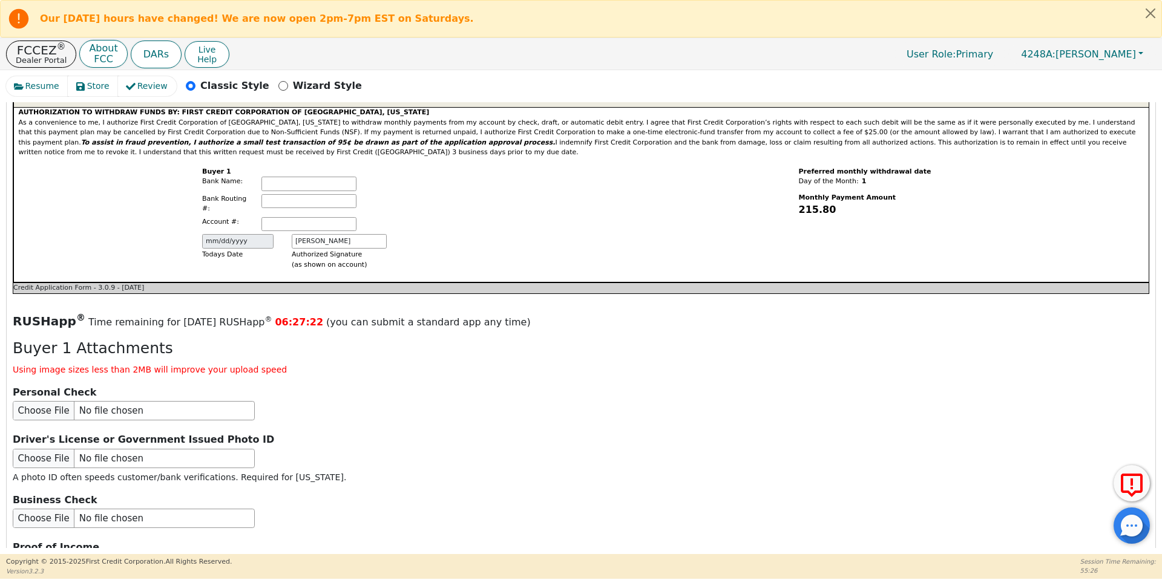
scroll to position [1470, 0]
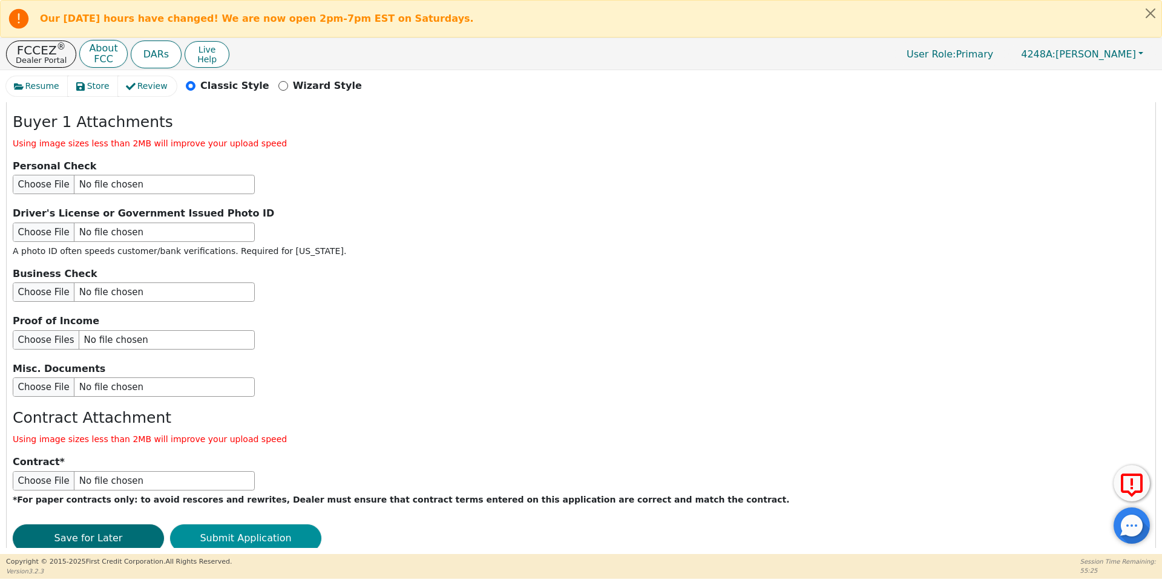
click at [289, 525] on button "Submit Application" at bounding box center [245, 539] width 151 height 28
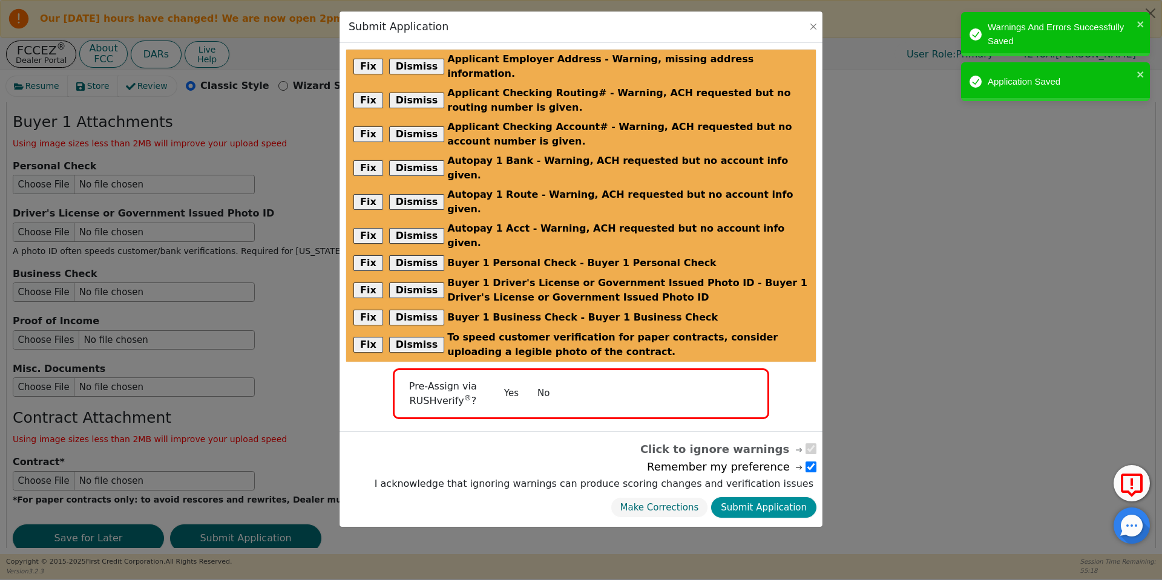
click at [766, 497] on button "Submit Application" at bounding box center [763, 507] width 105 height 21
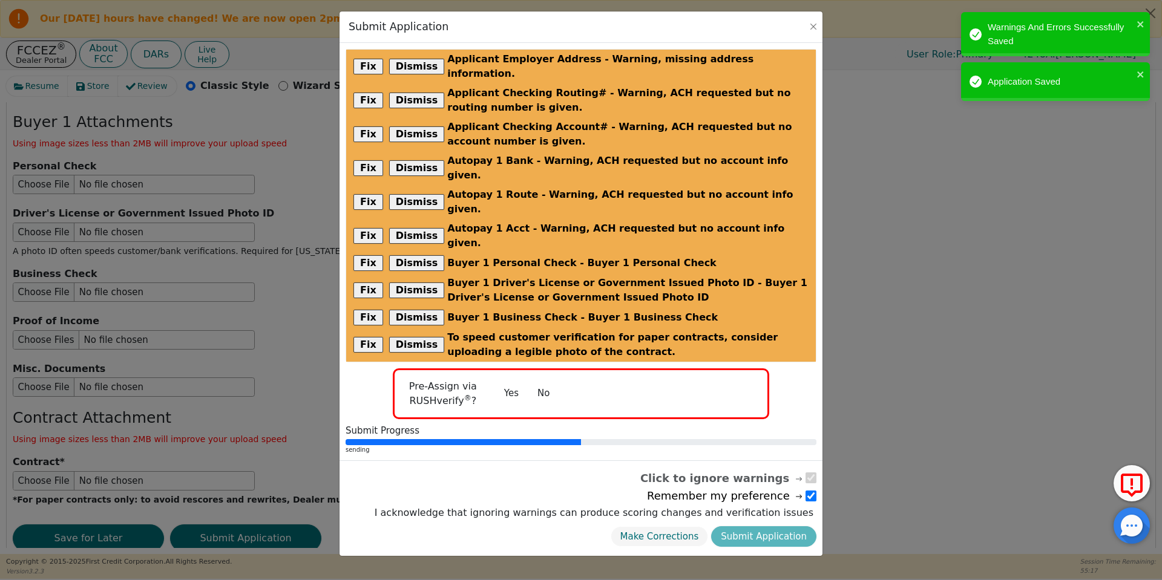
radio input "false"
checkbox input "false"
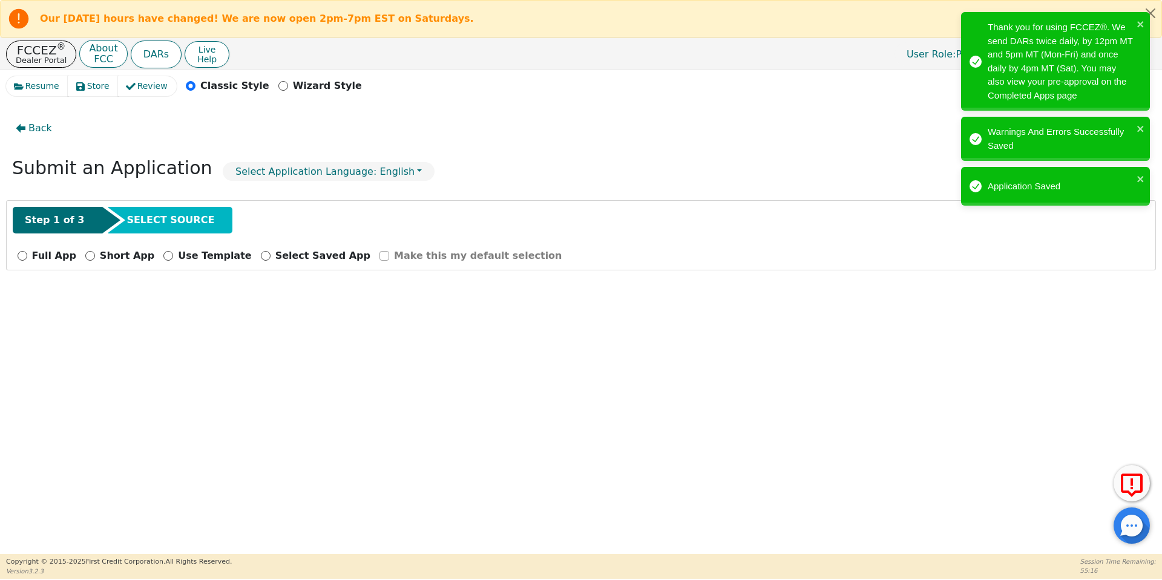
scroll to position [0, 0]
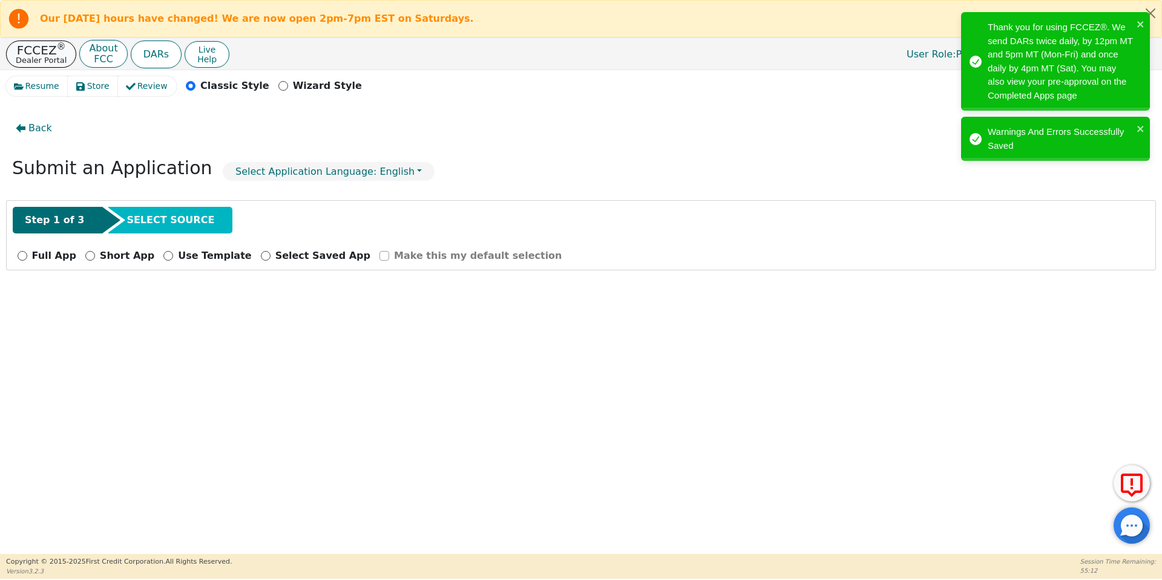
click at [39, 44] on p "FCCEZ ®" at bounding box center [41, 50] width 51 height 12
